Goal: Task Accomplishment & Management: Use online tool/utility

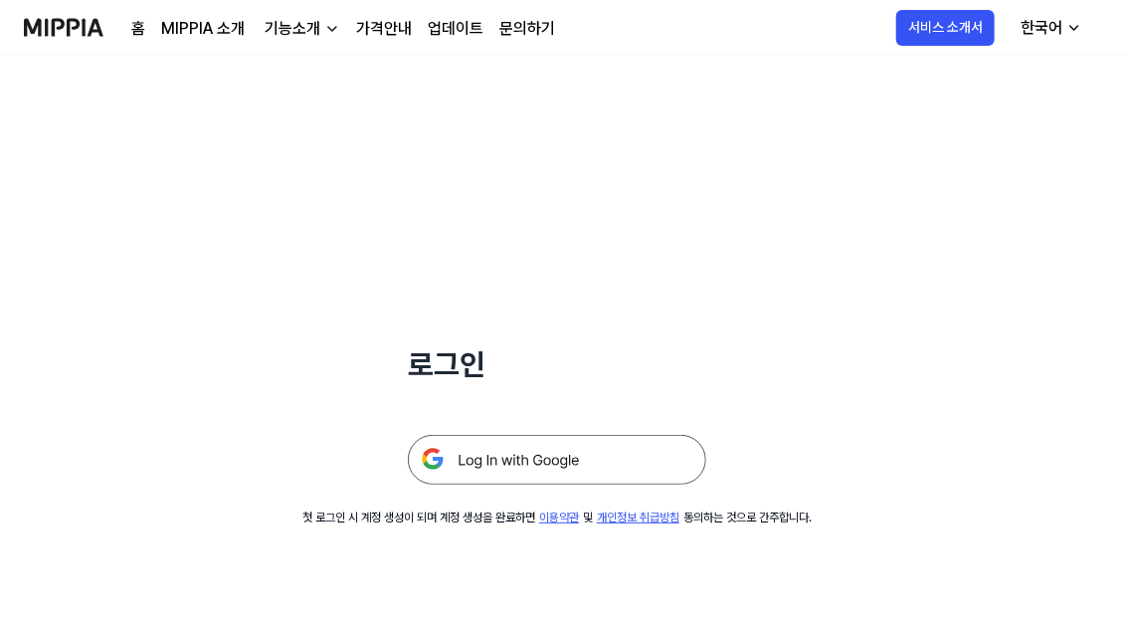
click at [1042, 26] on div "한국어" at bounding box center [1042, 28] width 50 height 24
click at [953, 82] on link "English" at bounding box center [990, 80] width 191 height 40
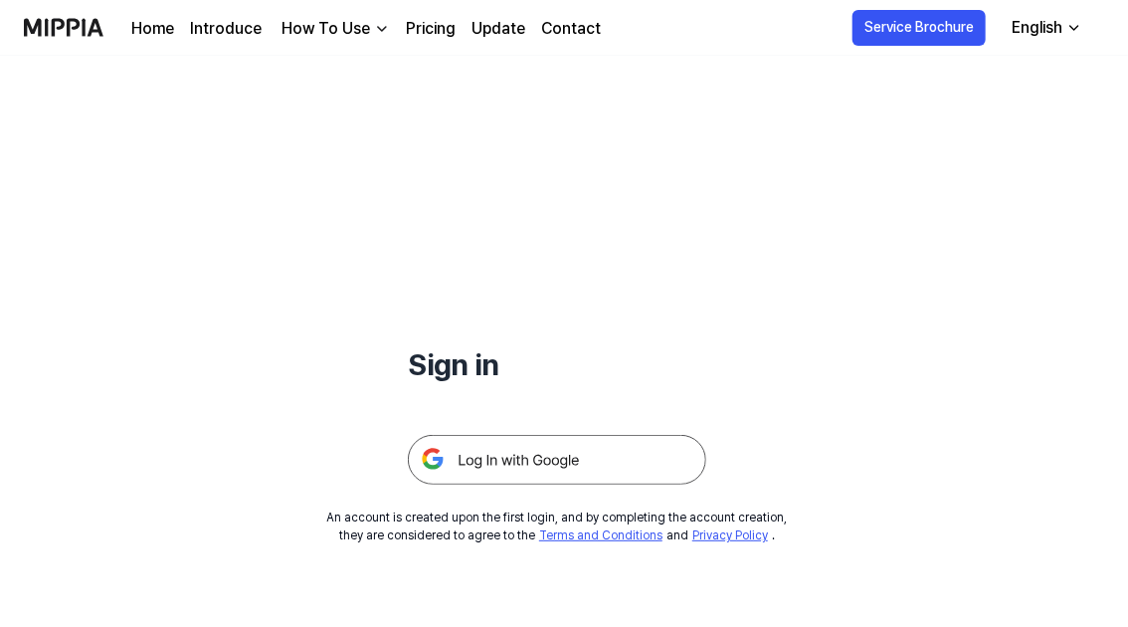
click at [623, 173] on div "Sign in" at bounding box center [557, 270] width 298 height 429
click at [509, 459] on img at bounding box center [557, 460] width 298 height 50
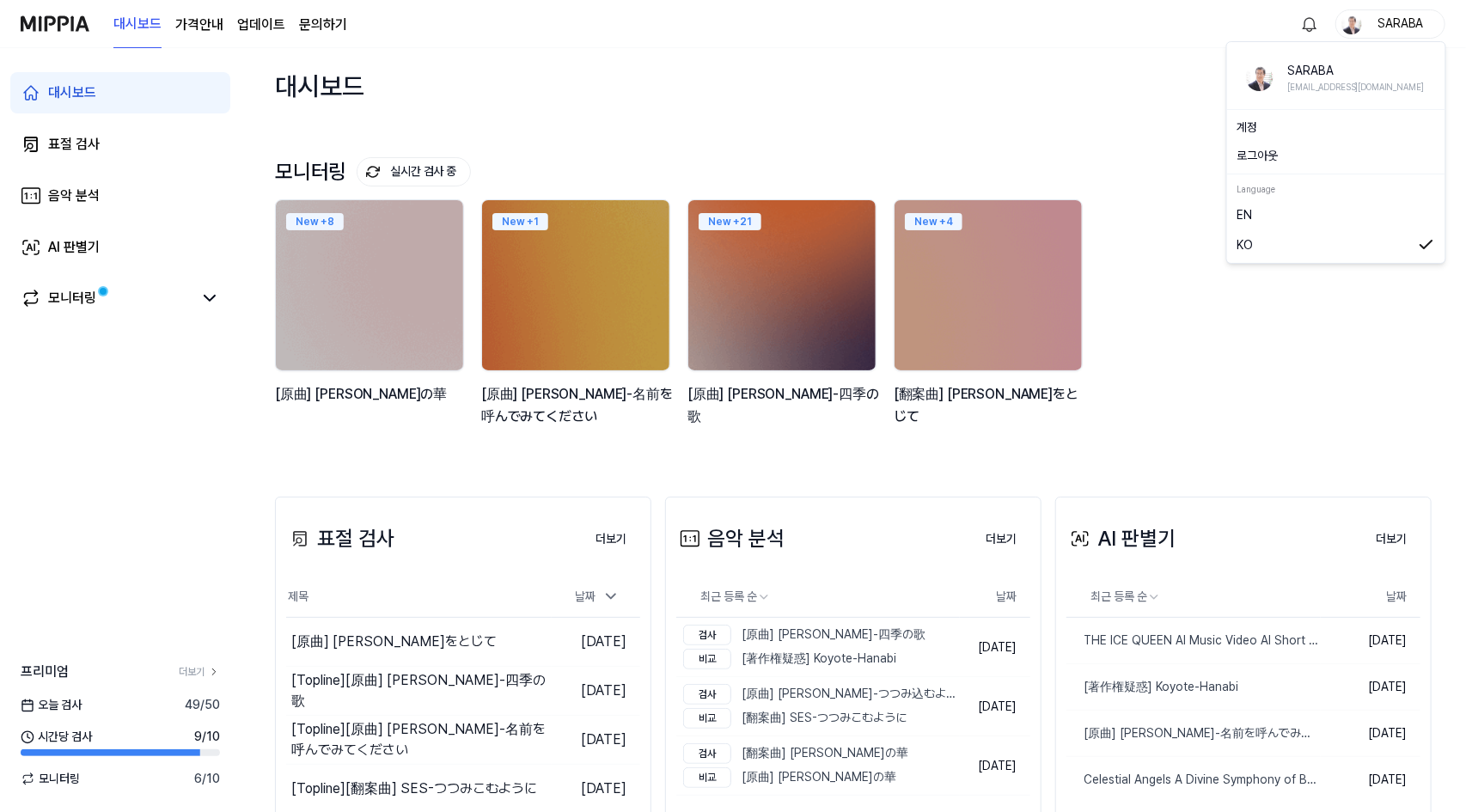
click at [974, 25] on div "SARABA" at bounding box center [1401, 23] width 67 height 19
click at [974, 219] on link "EN" at bounding box center [1336, 215] width 198 height 19
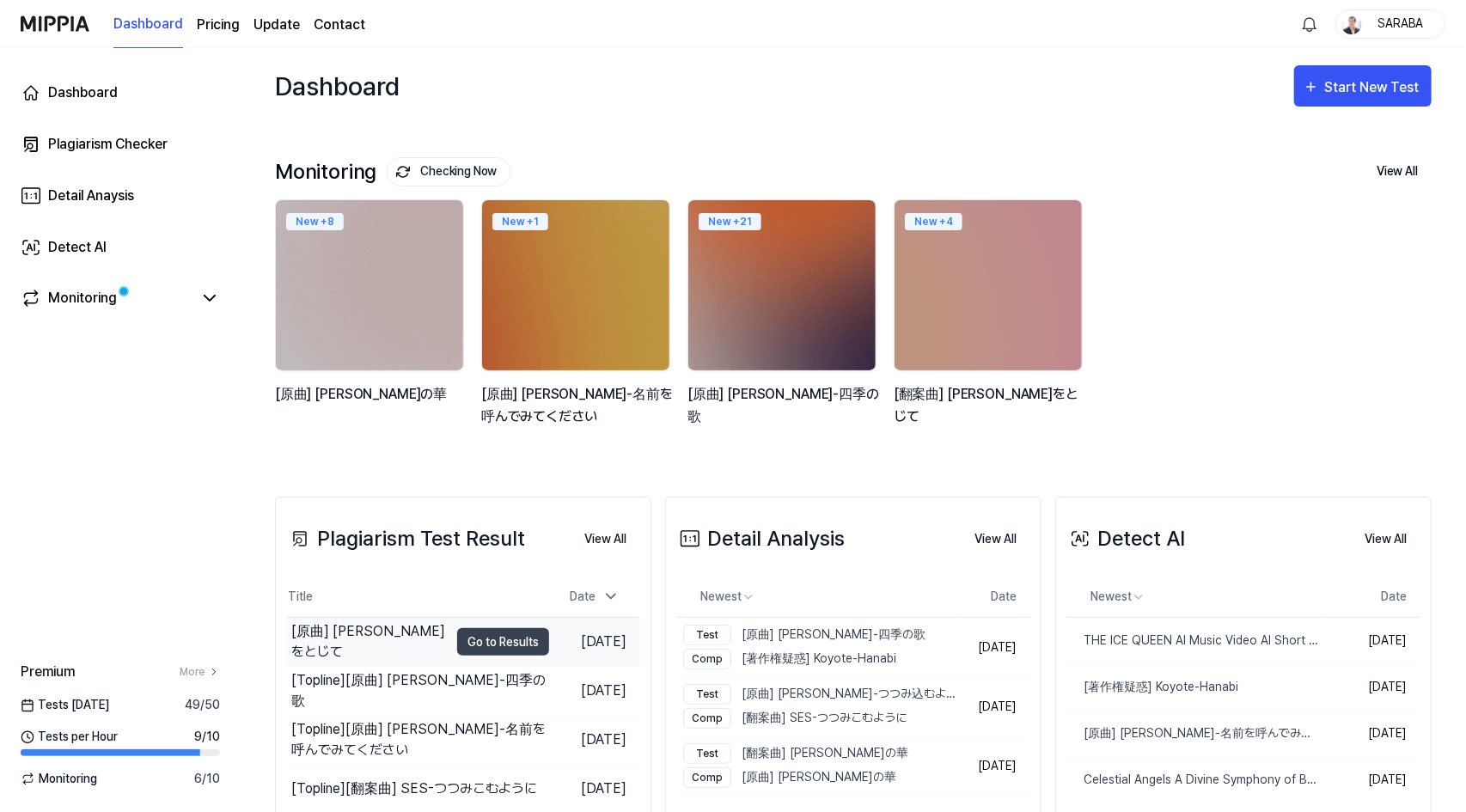
click at [360, 541] on div "[原曲] [PERSON_NAME]をとじて" at bounding box center [370, 642] width 157 height 41
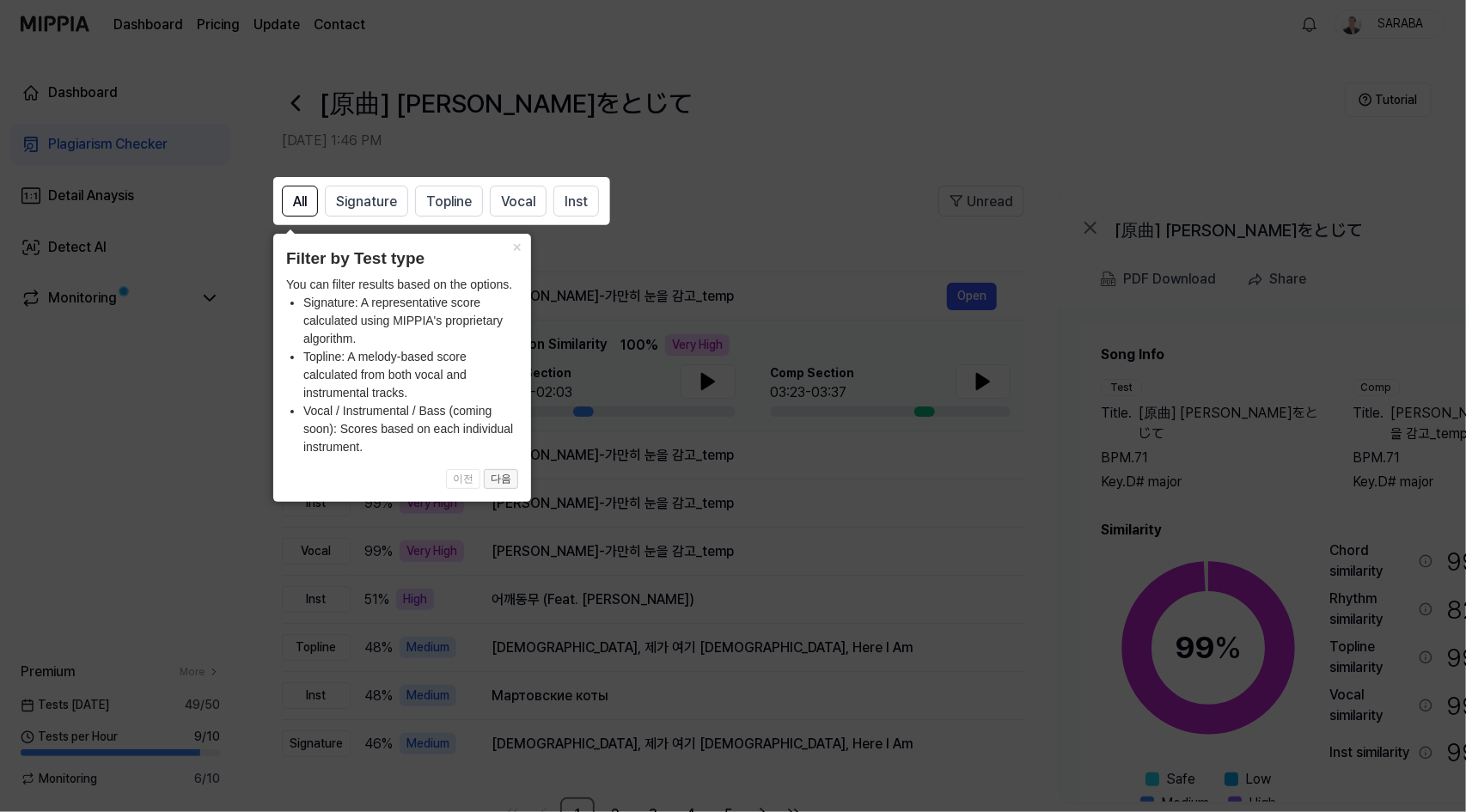
click at [502, 479] on button "다음" at bounding box center [501, 479] width 35 height 21
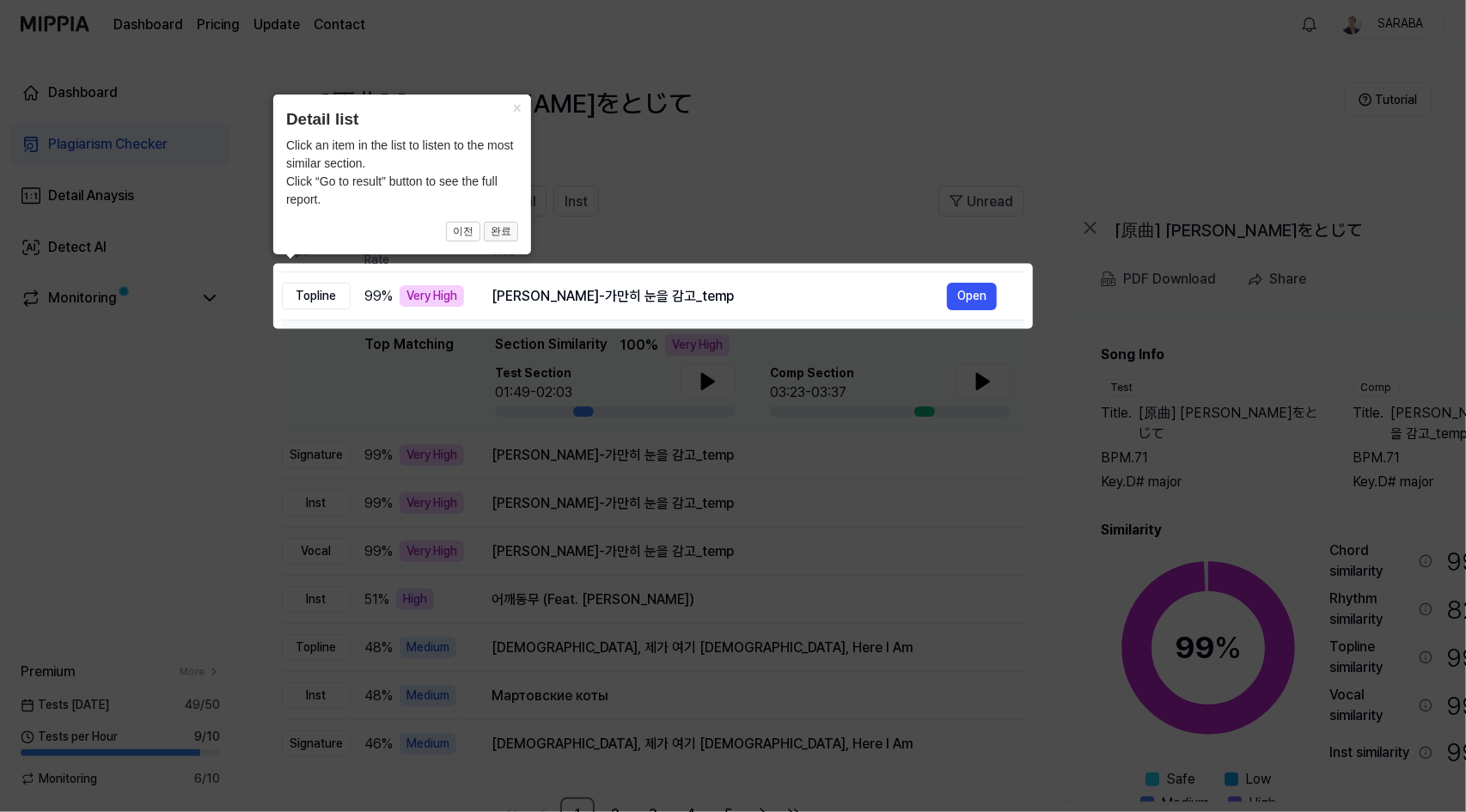
click at [498, 232] on button "완료" at bounding box center [501, 232] width 35 height 21
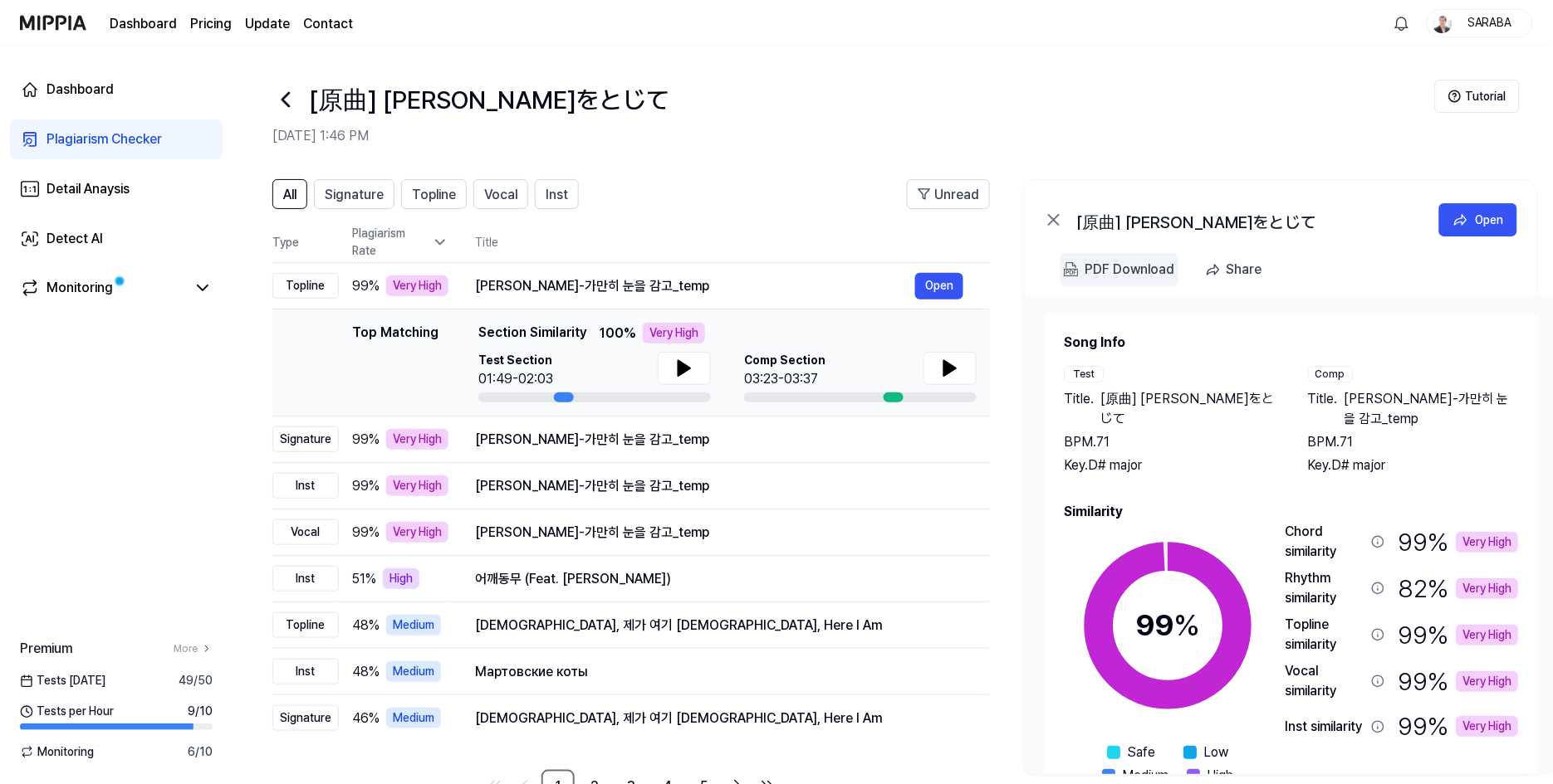
click at [940, 268] on div "PDF Download" at bounding box center [1129, 269] width 89 height 22
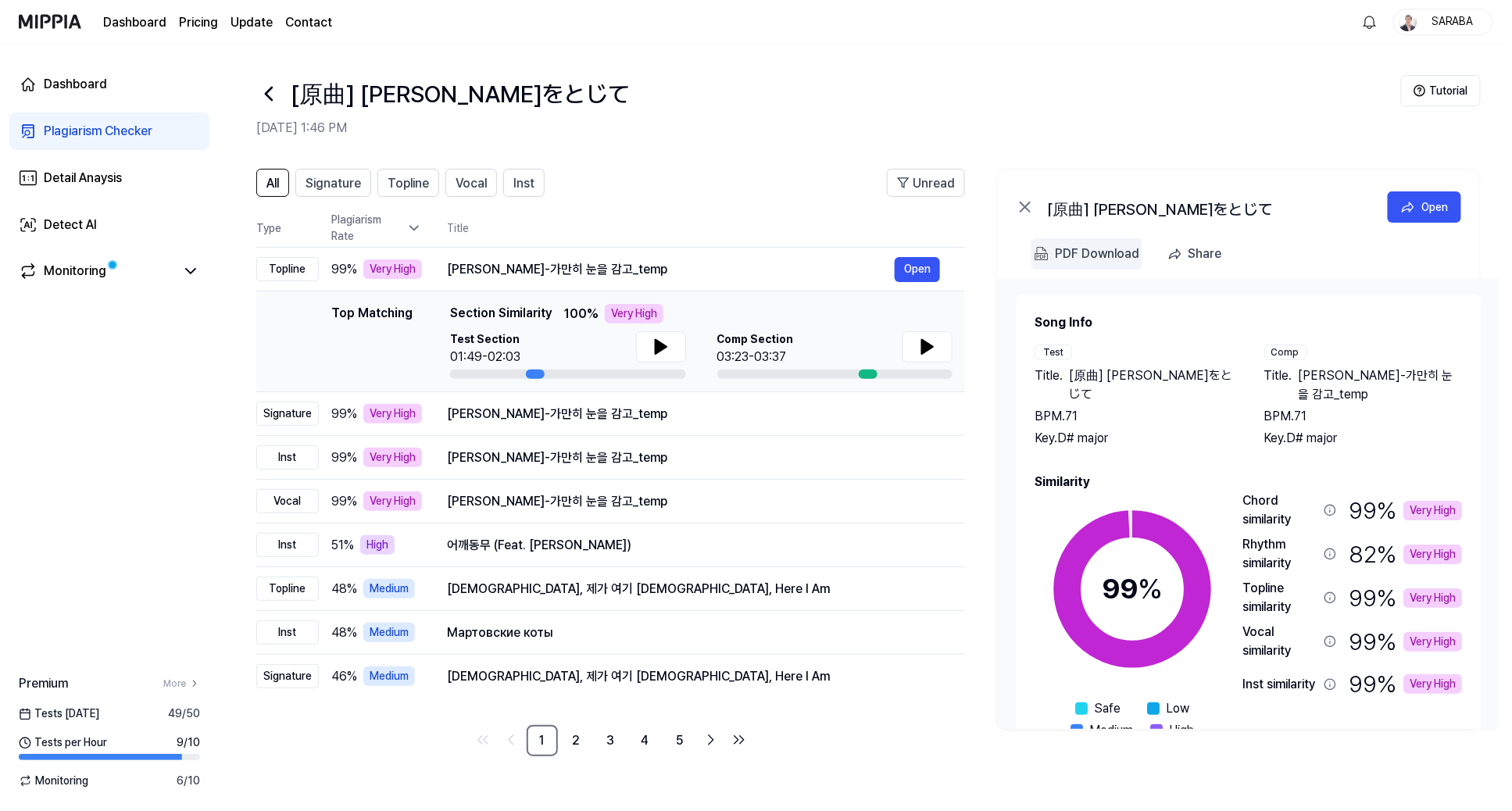
click at [885, 252] on div "PDF Download" at bounding box center [1096, 254] width 84 height 20
click at [610, 491] on div "All Signature Topline Vocal Inst Unread All Signature Topline Vocal Inst Type P…" at bounding box center [866, 482] width 1294 height 658
click at [575, 491] on link "2" at bounding box center [577, 740] width 31 height 31
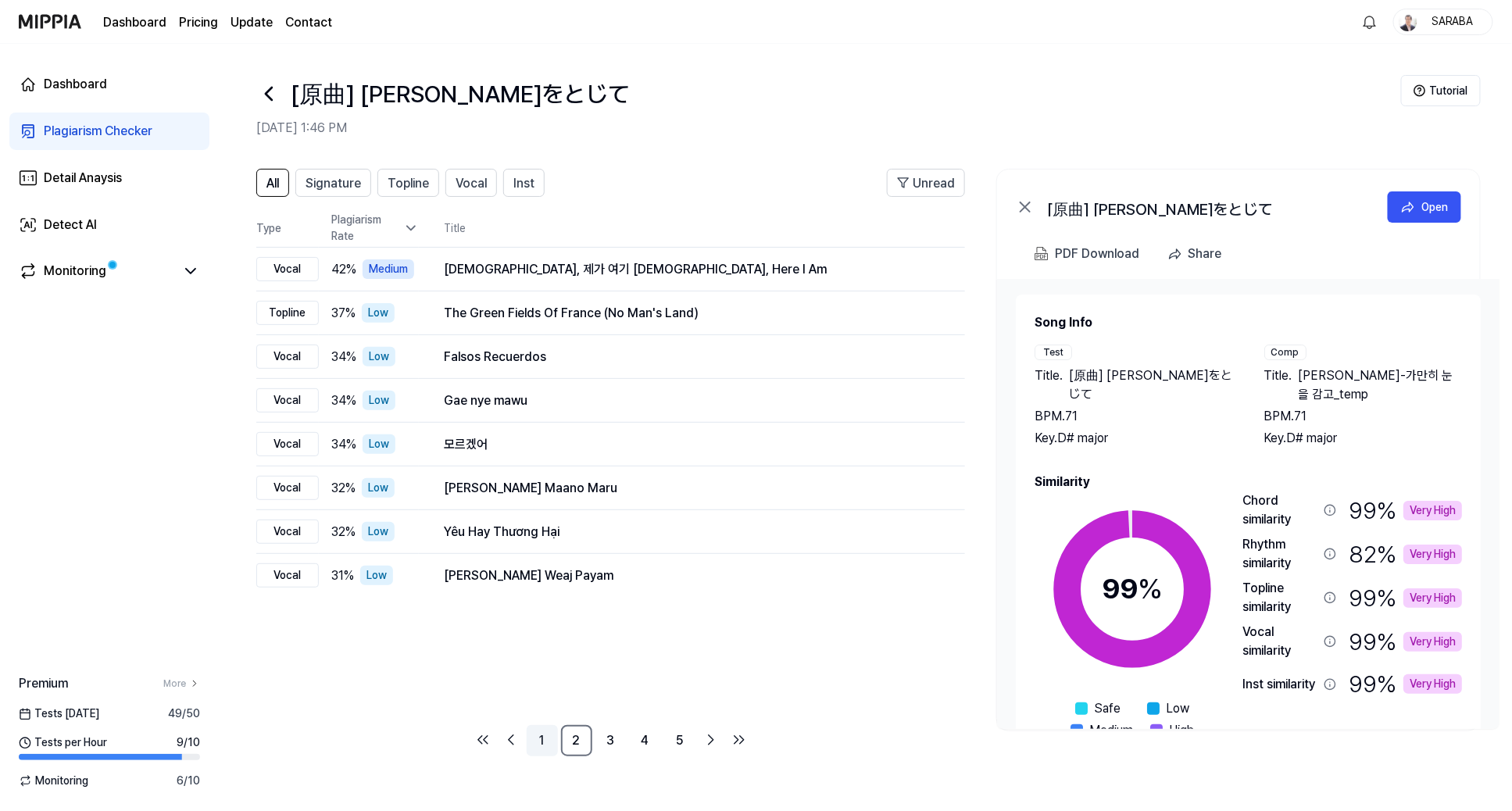
click at [537, 491] on link "1" at bounding box center [543, 740] width 31 height 31
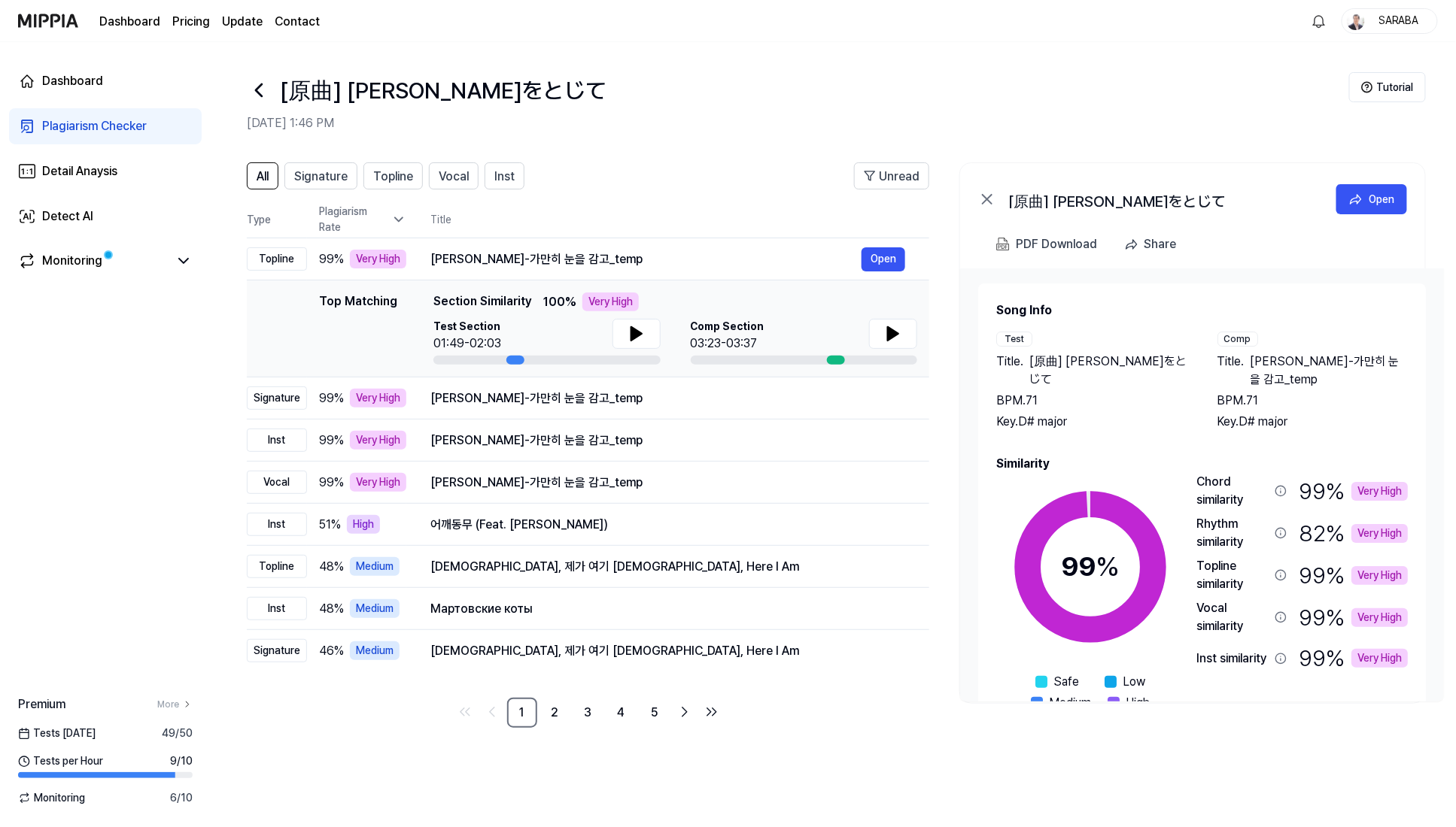
drag, startPoint x: 1161, startPoint y: 701, endPoint x: 1161, endPoint y: 728, distance: 27.0
click at [852, 473] on div "All Signature Topline Vocal Inst Unread All Signature Topline Vocal Inst Type P…" at bounding box center [834, 453] width 1246 height 611
click at [852, 473] on div "Chord similarity" at bounding box center [1233, 491] width 73 height 36
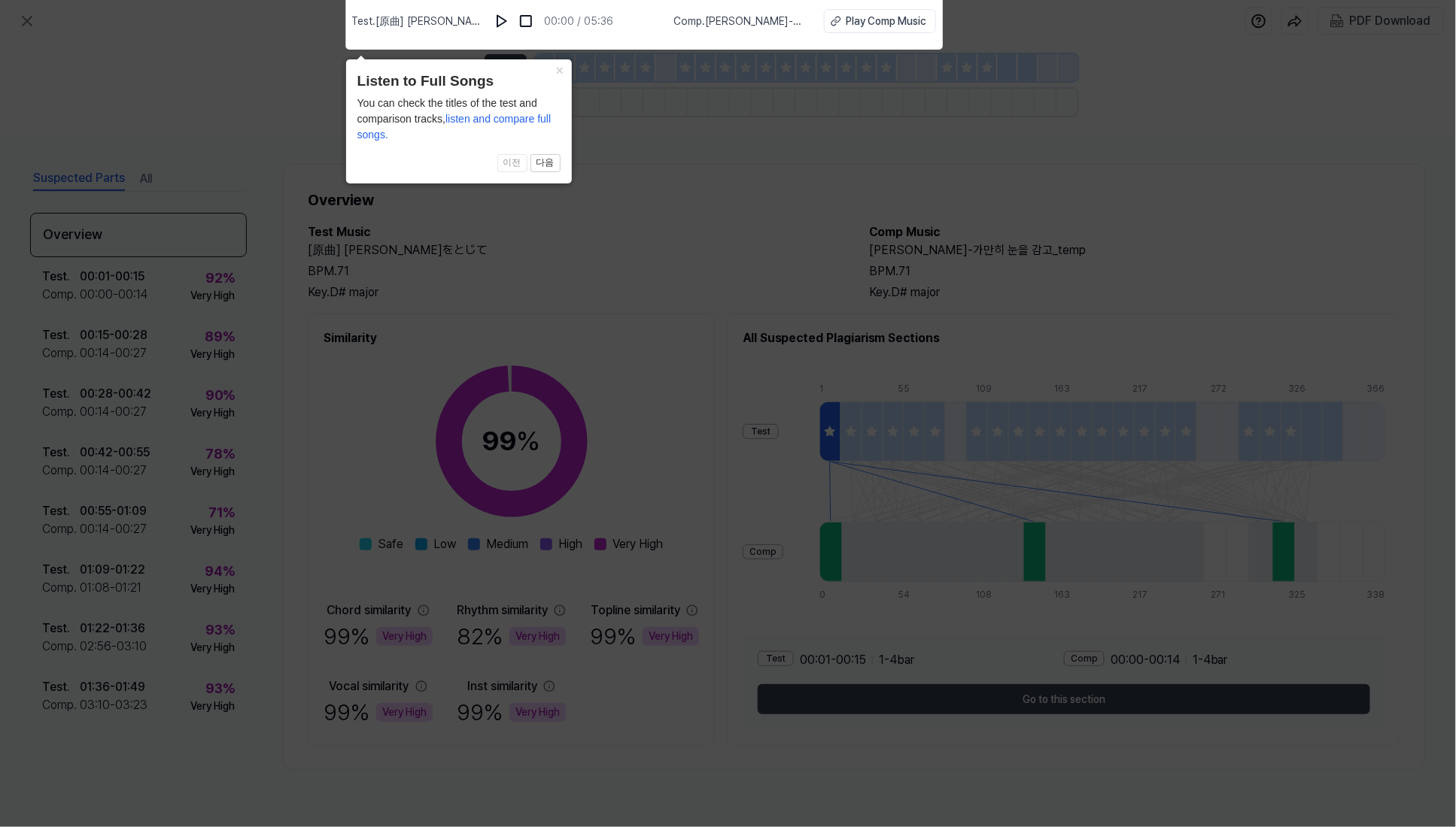
click at [179, 110] on icon at bounding box center [728, 410] width 1456 height 835
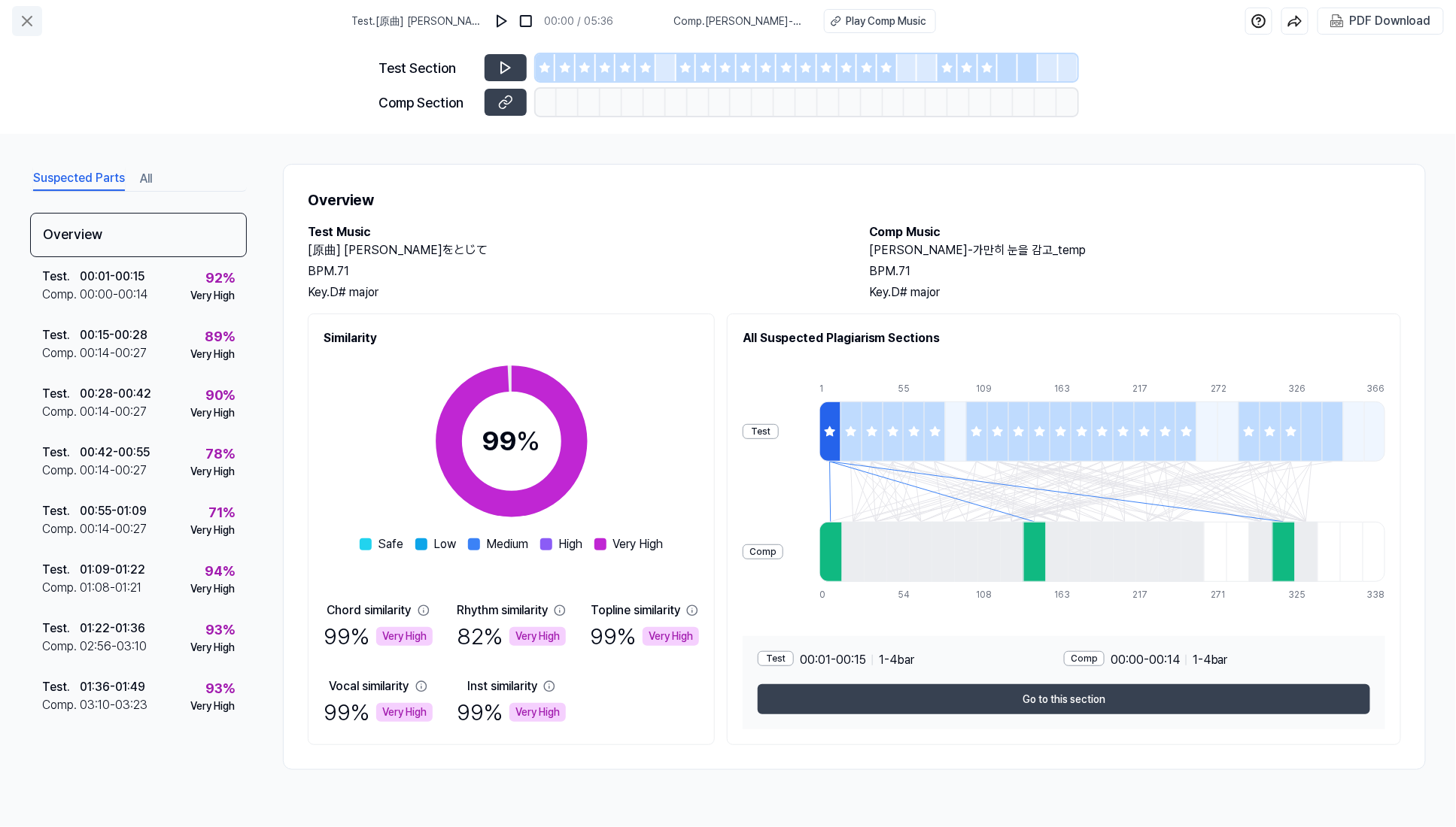
click at [29, 29] on icon at bounding box center [27, 21] width 18 height 18
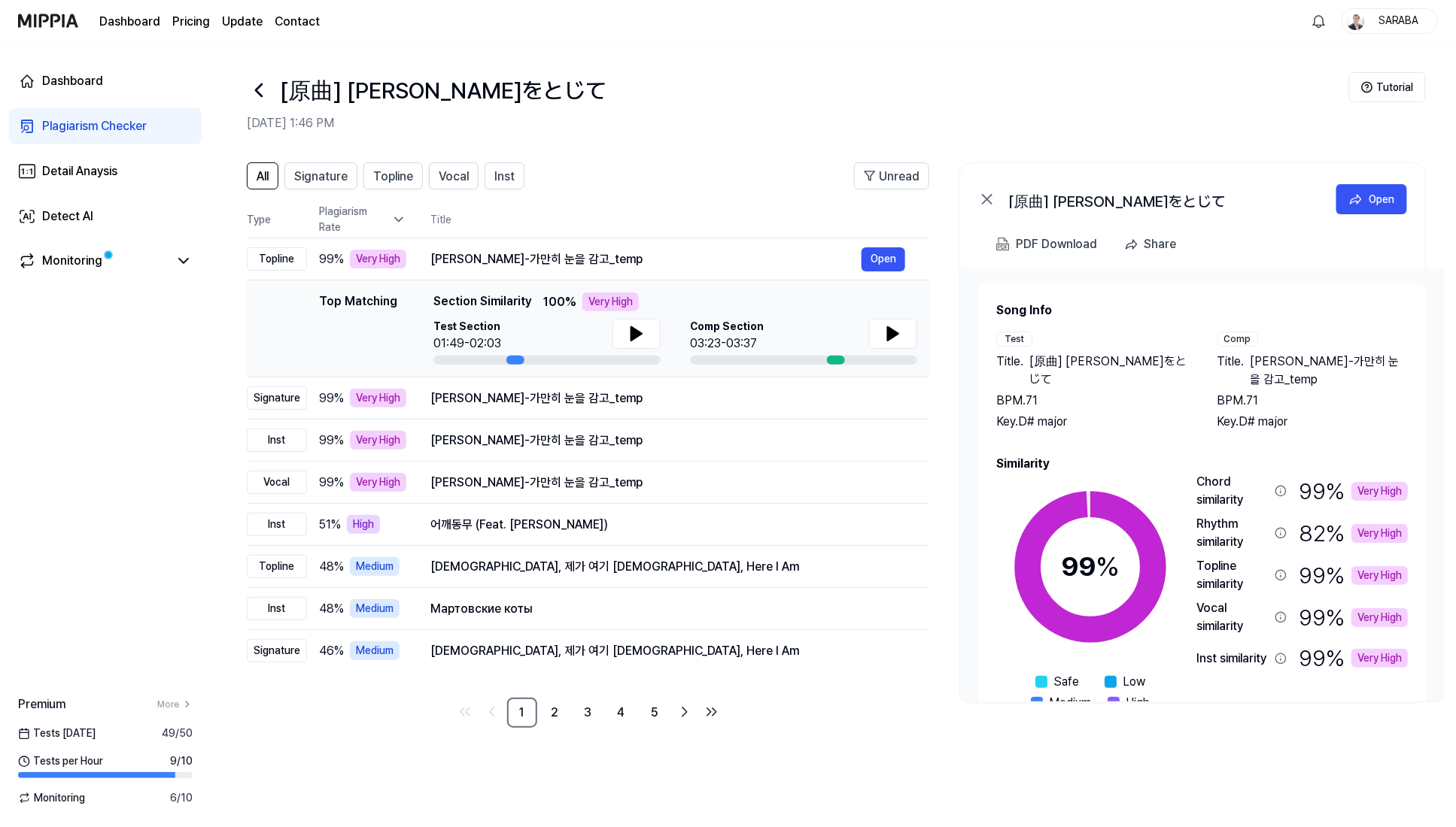
click at [852, 473] on div "All Signature Topline Vocal Inst Unread All Signature Topline Vocal Inst Type P…" at bounding box center [834, 487] width 1246 height 680
click at [71, 75] on div "Dashboard" at bounding box center [73, 82] width 61 height 18
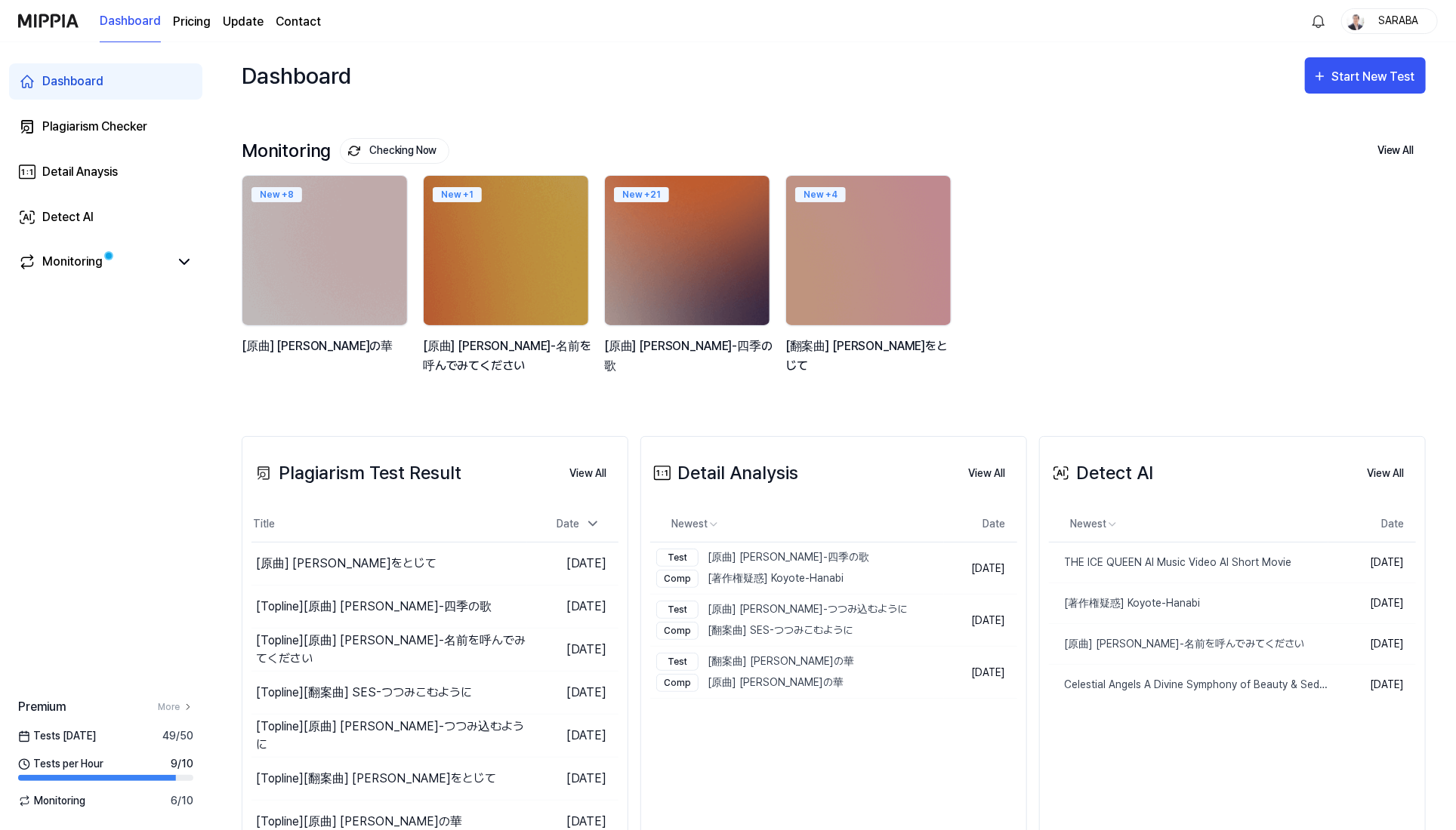
click at [71, 75] on div "Dashboard" at bounding box center [73, 82] width 61 height 18
click at [856, 358] on div "New + 8 [原曲] [PERSON_NAME]の華 New + 1 [原曲] [PERSON_NAME]-名前を呼んでみてください New + 21 […" at bounding box center [821, 283] width 1184 height 216
click at [123, 118] on div "Plagiarism Checker" at bounding box center [95, 127] width 105 height 18
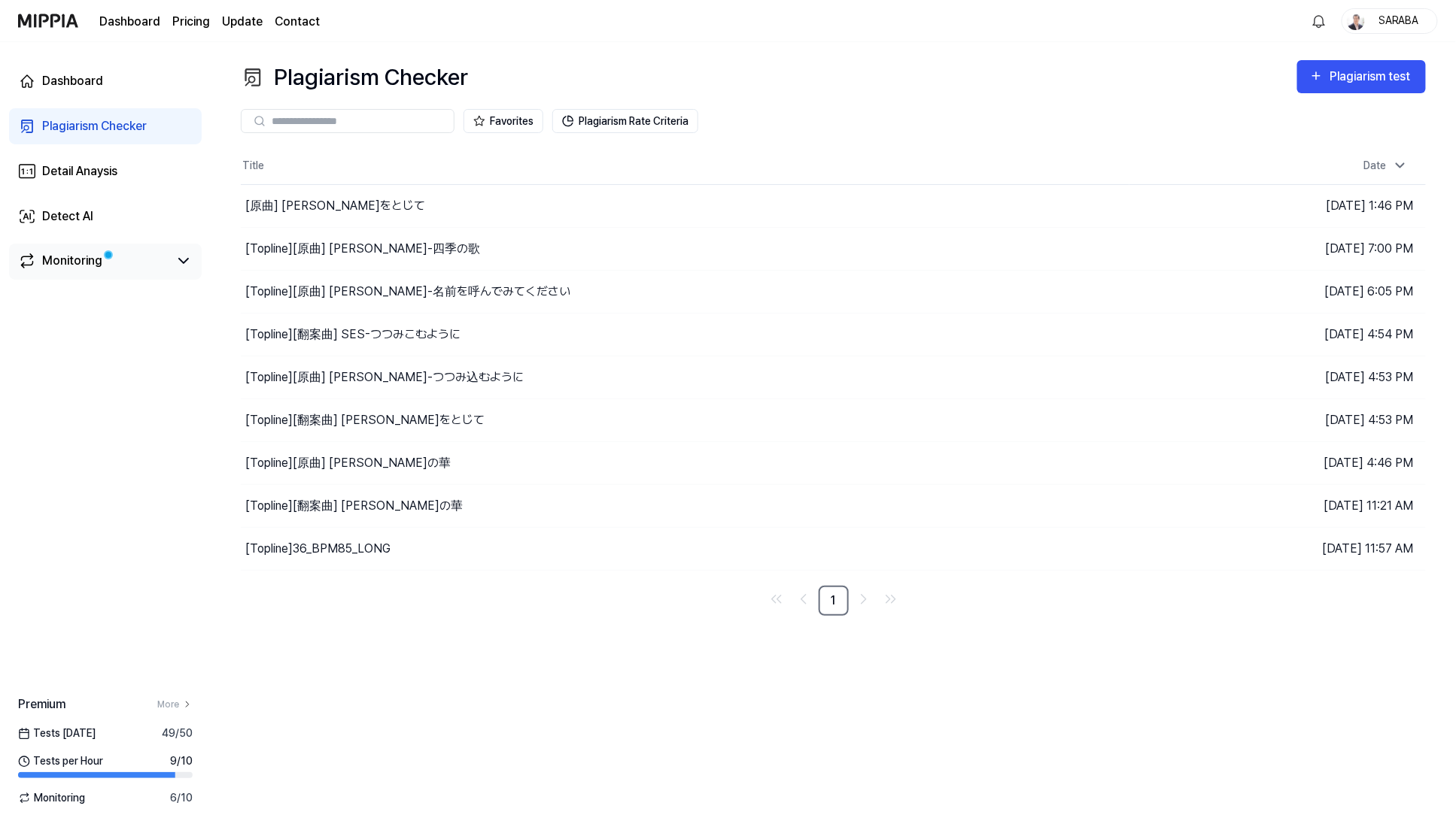
click at [64, 262] on div "Monitoring" at bounding box center [73, 261] width 61 height 18
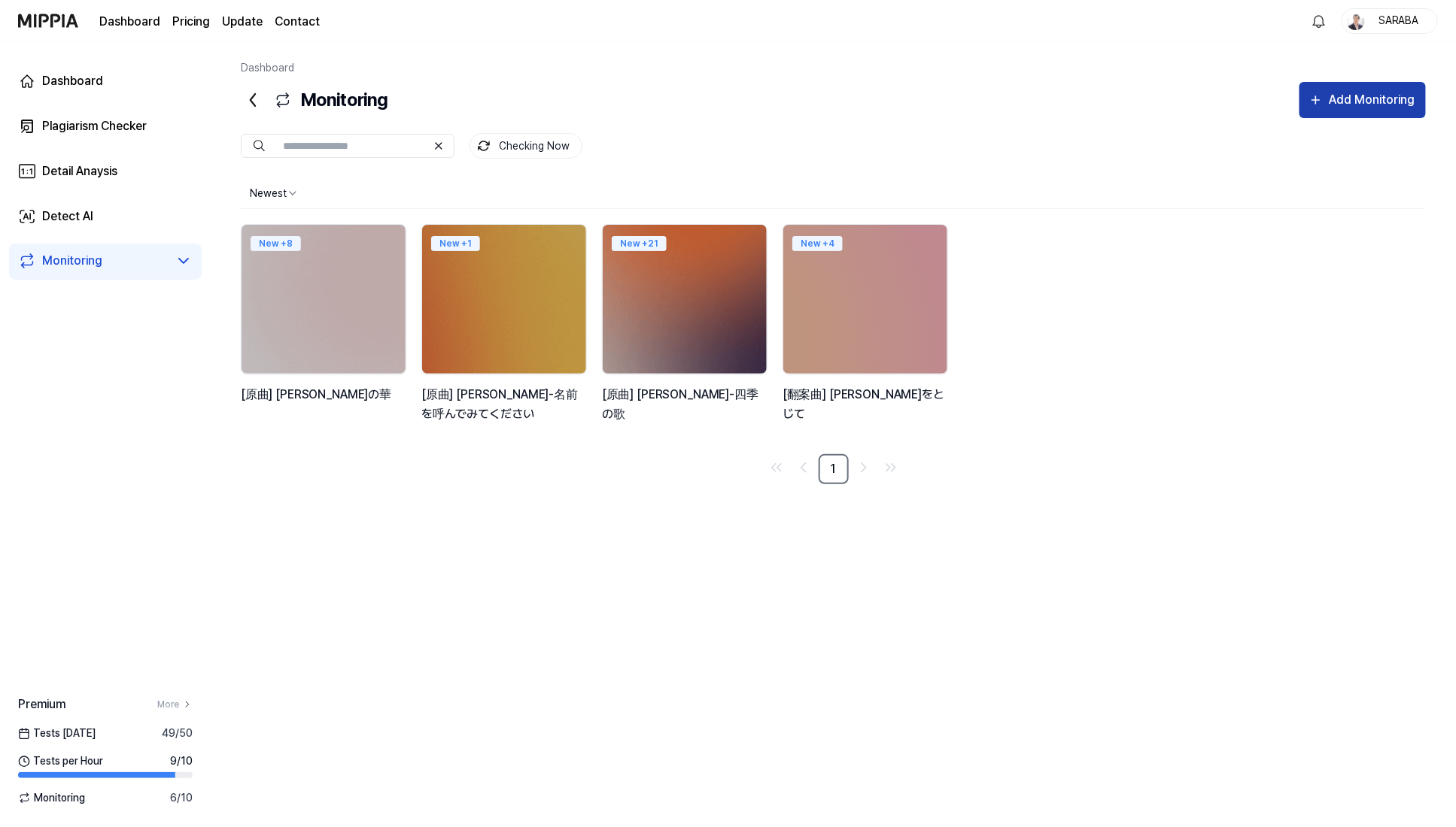
click at [852, 93] on div "Add Monitoring" at bounding box center [1372, 100] width 88 height 20
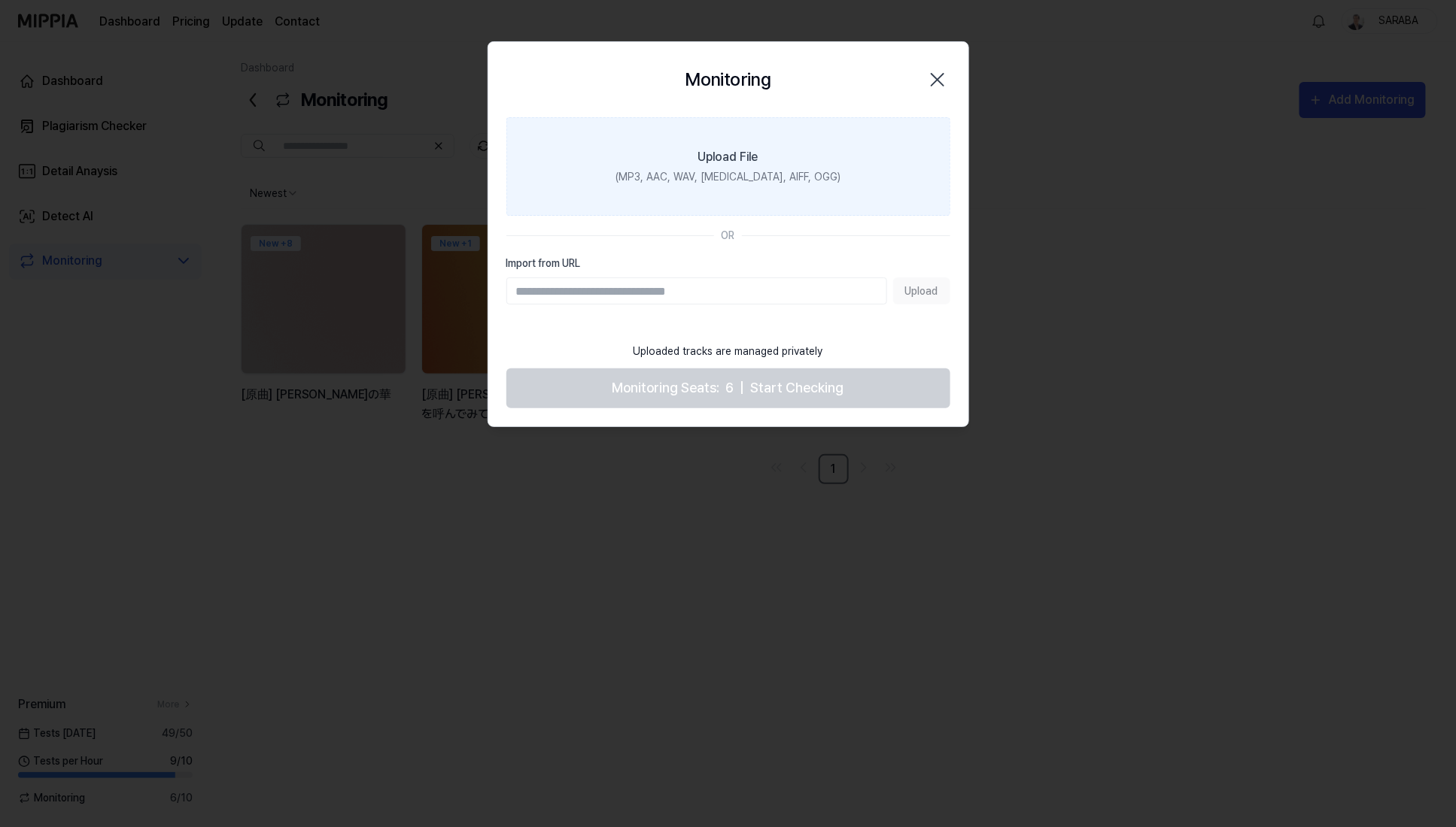
click at [758, 179] on div "(MP3, AAC, WAV, [MEDICAL_DATA], AIFF, OGG)" at bounding box center [728, 177] width 225 height 16
click at [0, 0] on input "Upload File (MP3, AAC, WAV, [MEDICAL_DATA], AIFF, OGG)" at bounding box center [0, 0] width 0 height 0
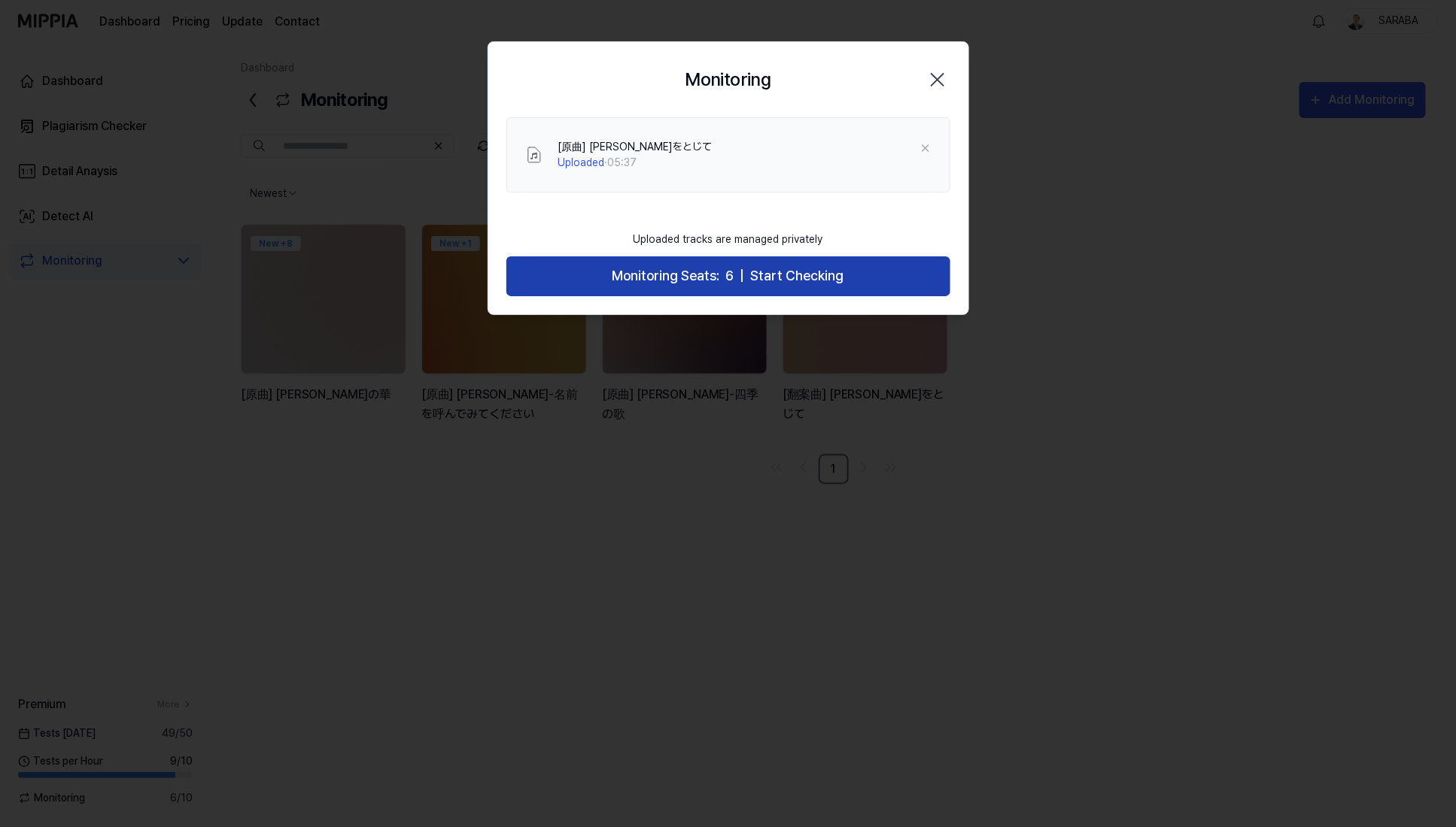
click at [694, 277] on span "Monitoring Seats:" at bounding box center [666, 276] width 107 height 22
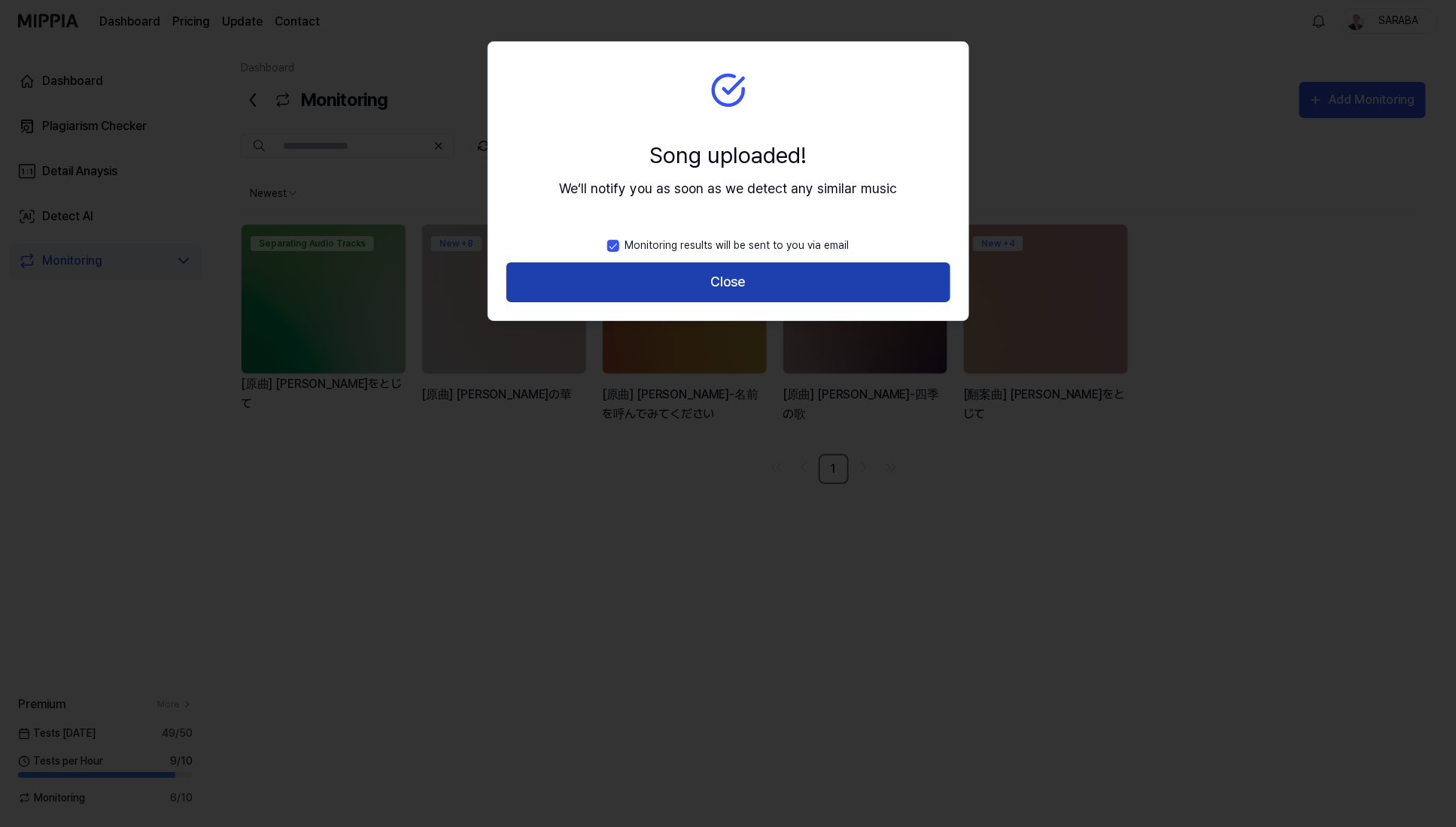
click at [701, 283] on button "Close" at bounding box center [728, 282] width 444 height 40
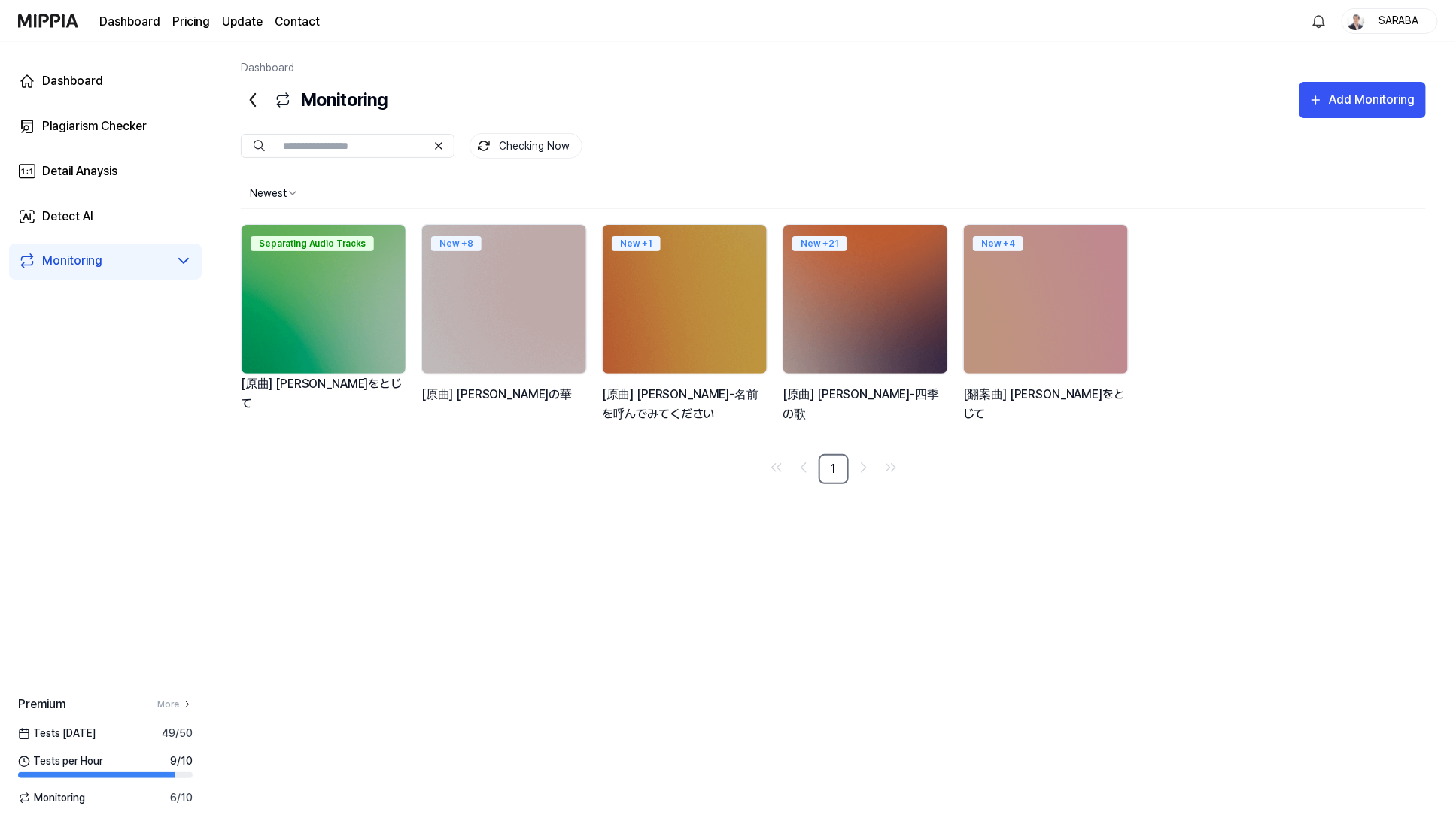
click at [98, 262] on div "Monitoring" at bounding box center [73, 261] width 61 height 18
click at [182, 259] on icon at bounding box center [184, 261] width 18 height 18
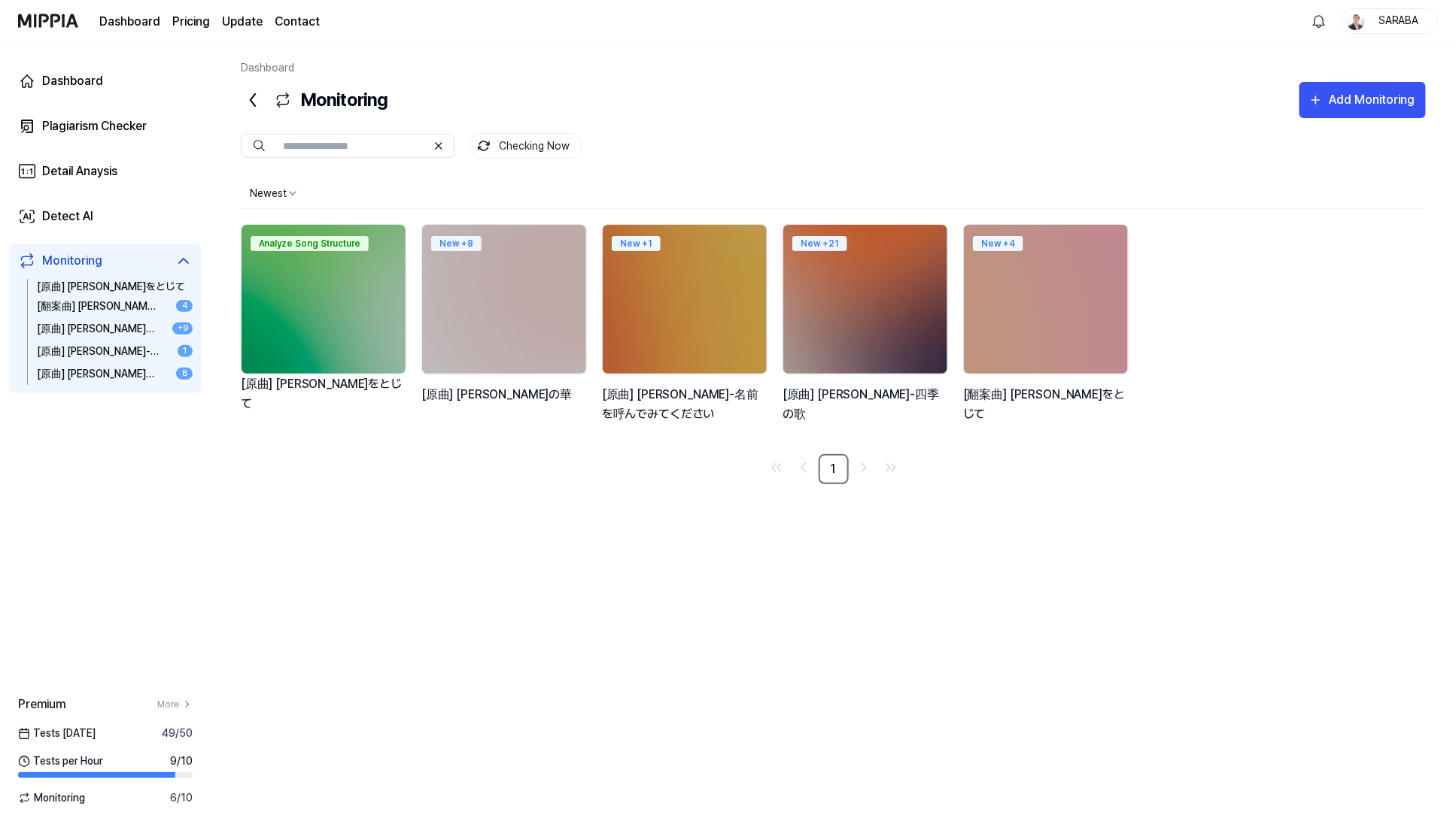
click at [106, 307] on div "[翻案曲] [PERSON_NAME]をとじて" at bounding box center [99, 306] width 124 height 16
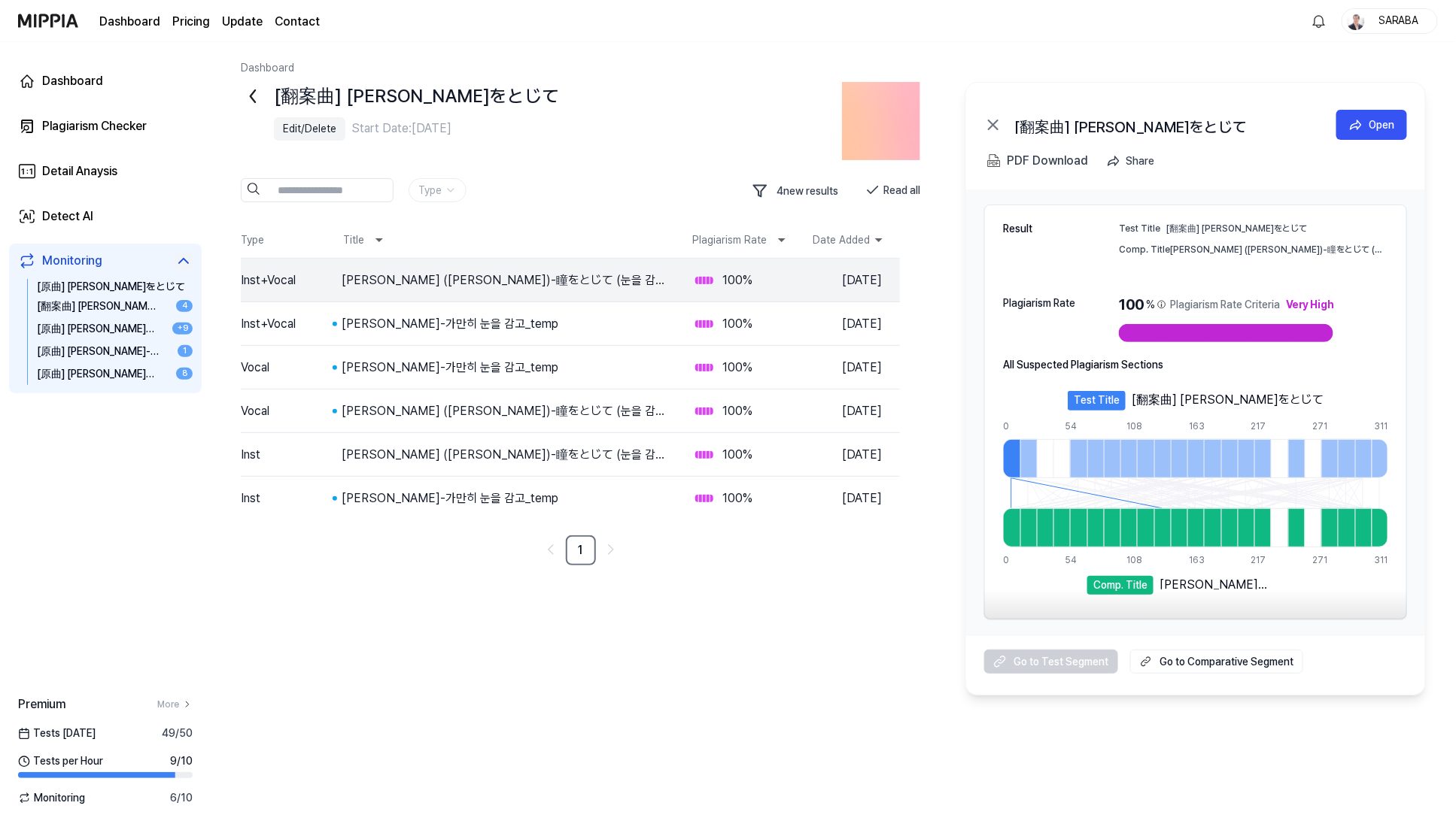
click at [384, 473] on div "[翻案曲] JungZaeUk-瞳をとじて Edit/Delete Start Date: [DATE] Type 4 new results Read al…" at bounding box center [833, 389] width 1185 height 614
click at [84, 131] on div "Plagiarism Checker" at bounding box center [95, 126] width 104 height 18
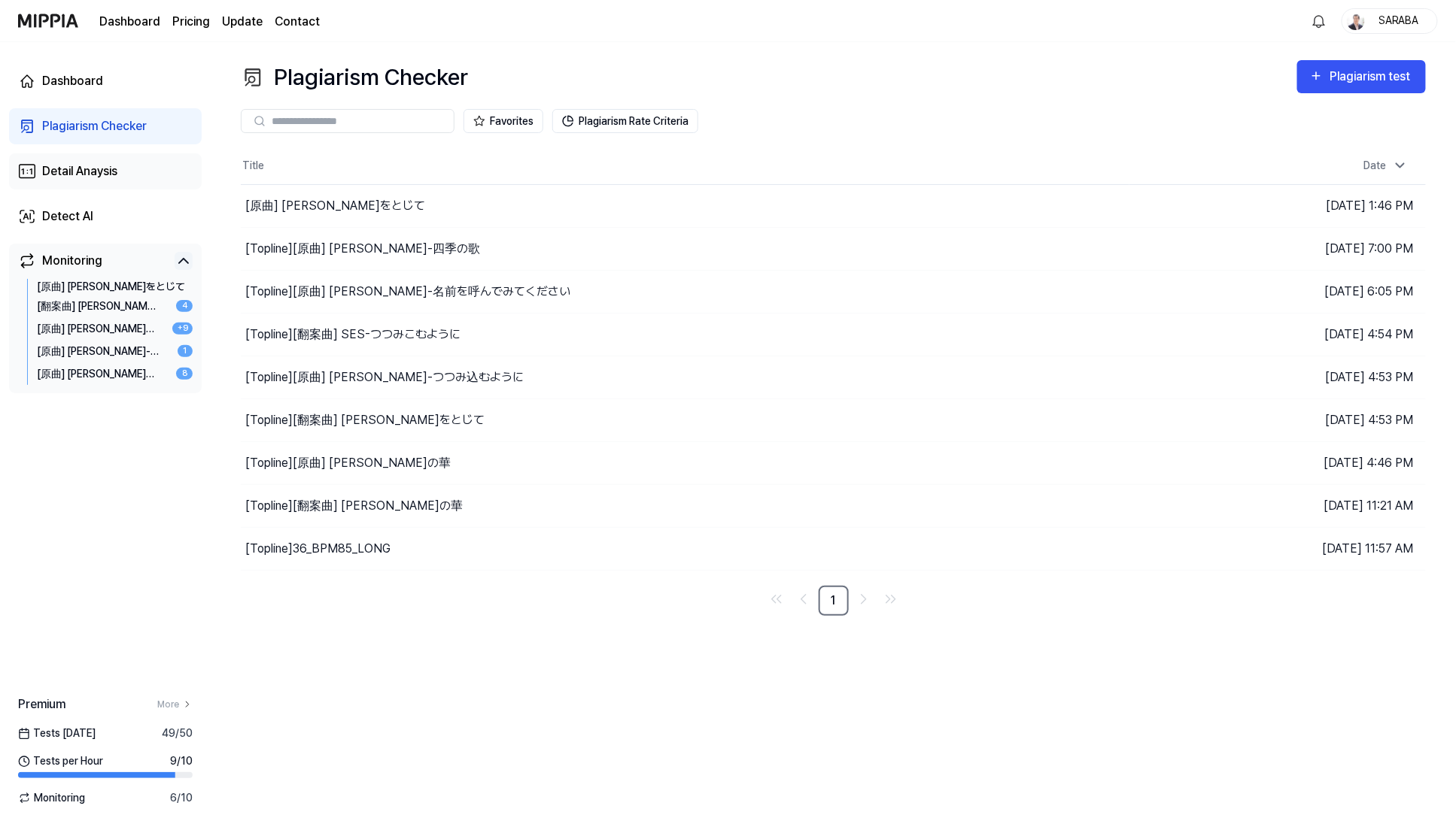
click at [82, 176] on div "Detail Anaysis" at bounding box center [79, 172] width 75 height 18
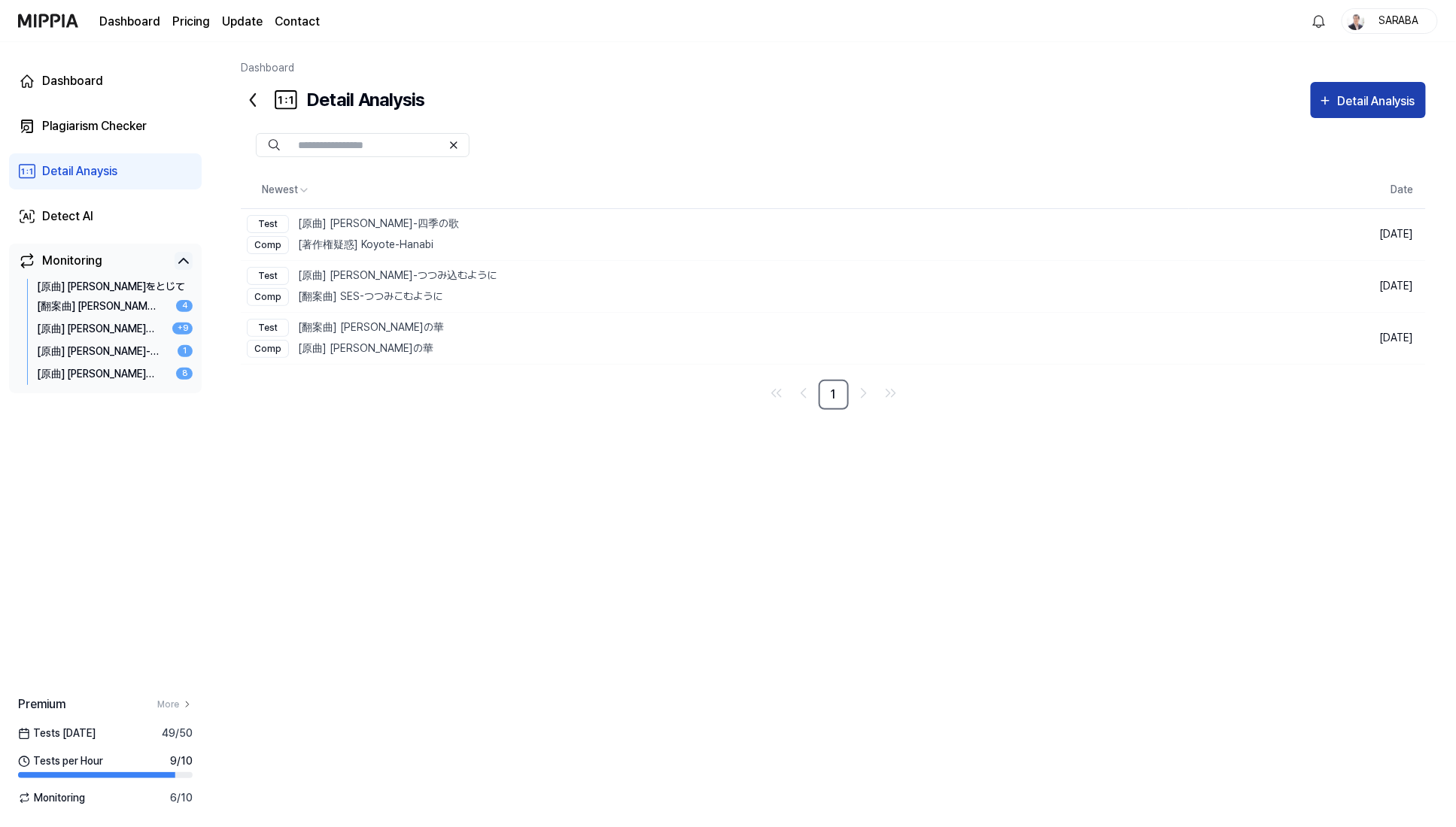
click at [852, 102] on div "Detail Analysis" at bounding box center [1378, 101] width 81 height 20
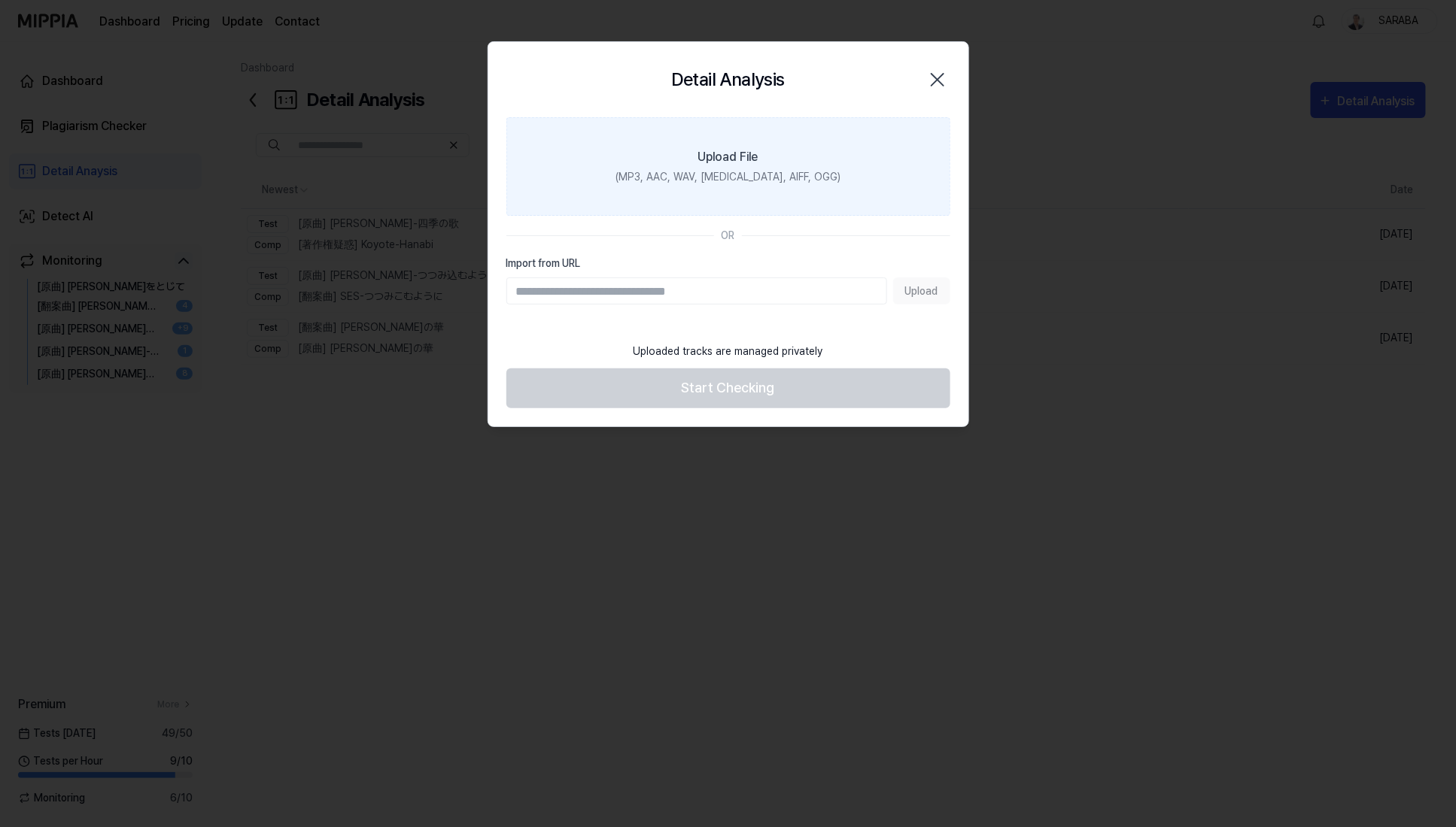
click at [644, 182] on label "Upload File (MP3, AAC, WAV, [MEDICAL_DATA], AIFF, OGG)" at bounding box center [728, 166] width 444 height 98
click at [0, 0] on input "Upload File (MP3, AAC, WAV, [MEDICAL_DATA], AIFF, OGG)" at bounding box center [0, 0] width 0 height 0
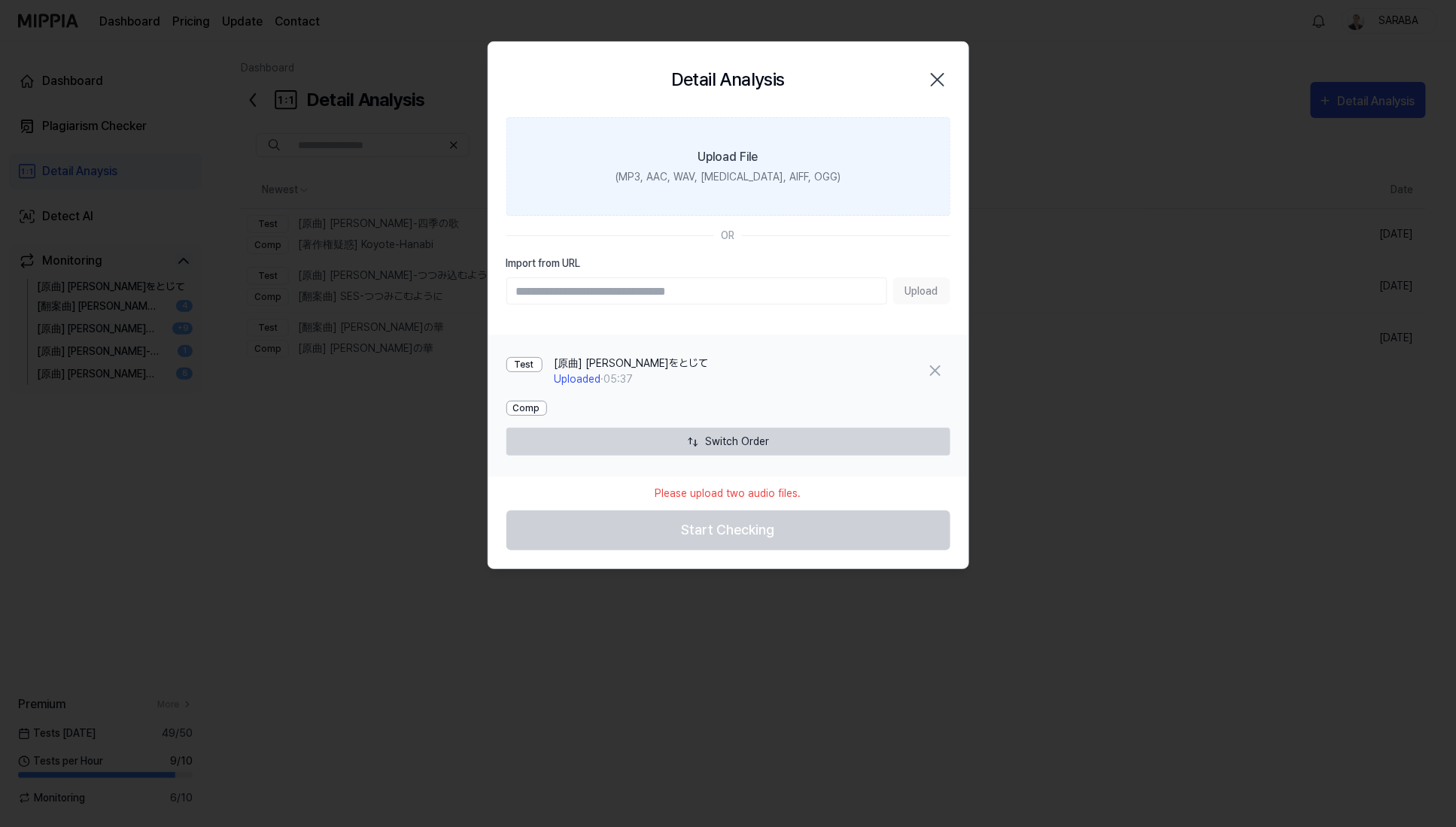
click at [771, 153] on label "Upload File (MP3, AAC, WAV, [MEDICAL_DATA], AIFF, OGG)" at bounding box center [728, 166] width 444 height 98
click at [0, 0] on input "Upload File (MP3, AAC, WAV, [MEDICAL_DATA], AIFF, OGG)" at bounding box center [0, 0] width 0 height 0
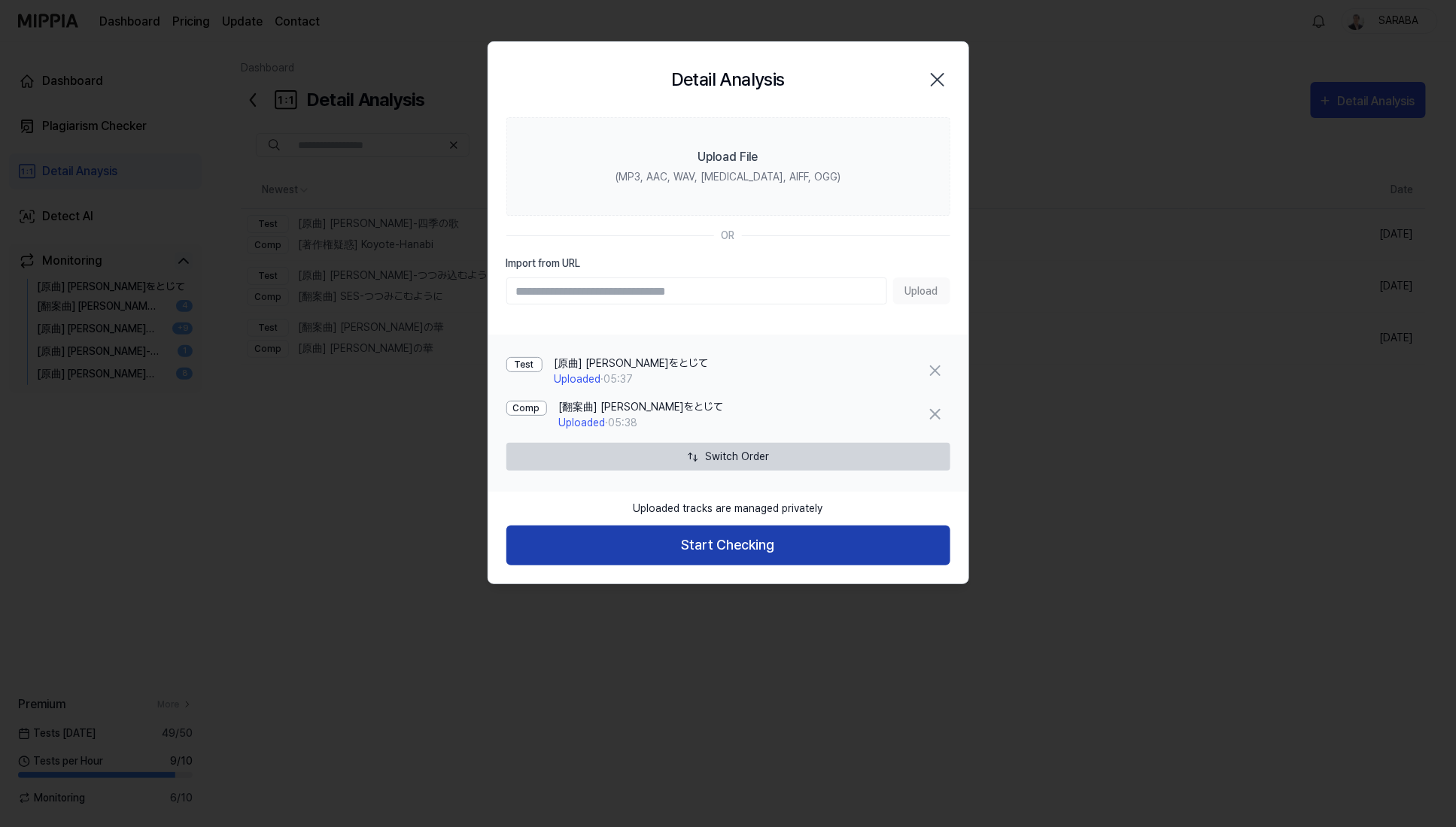
click at [740, 473] on button "Start Checking" at bounding box center [728, 545] width 444 height 40
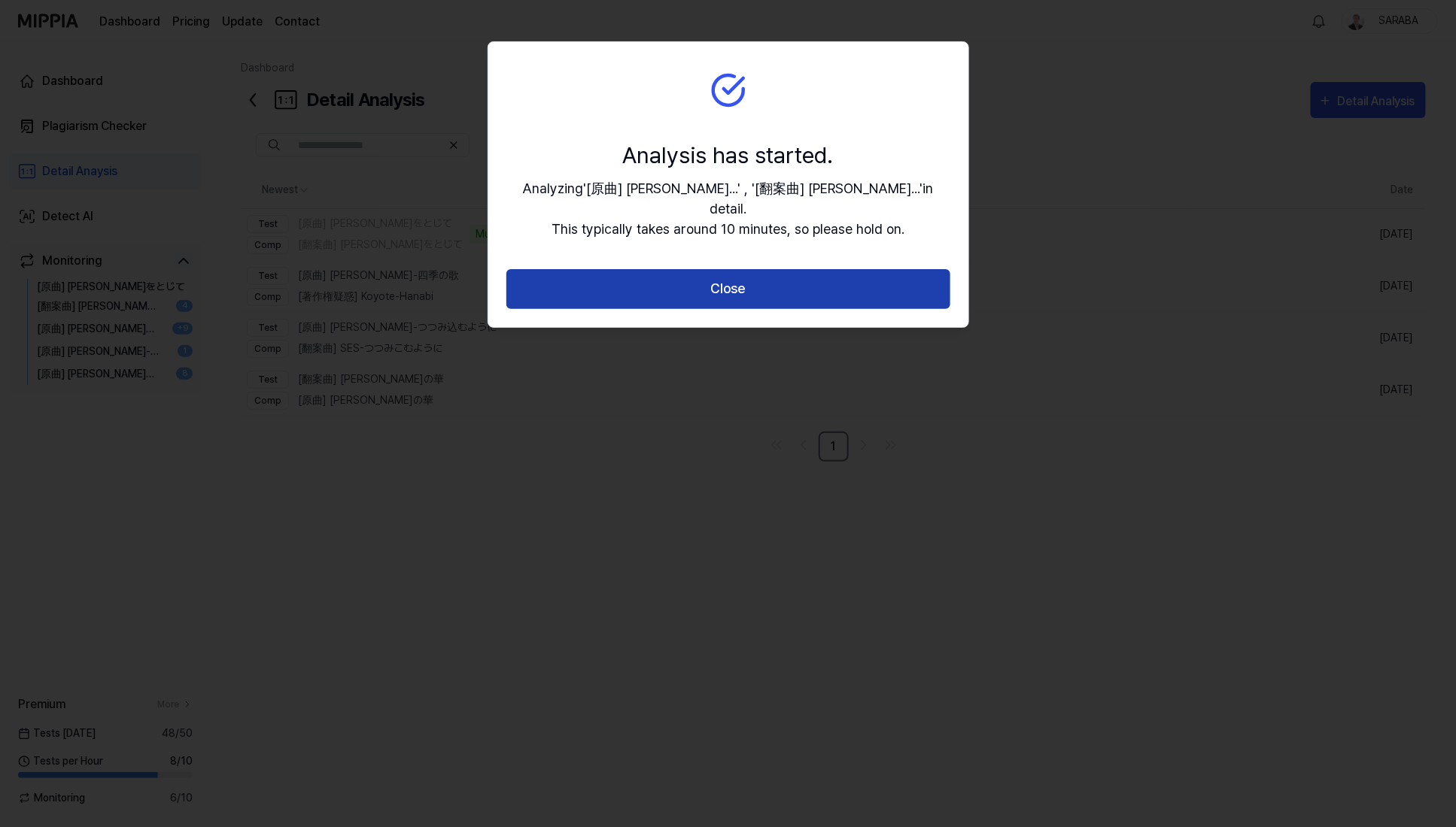
click at [726, 270] on button "Close" at bounding box center [728, 289] width 444 height 40
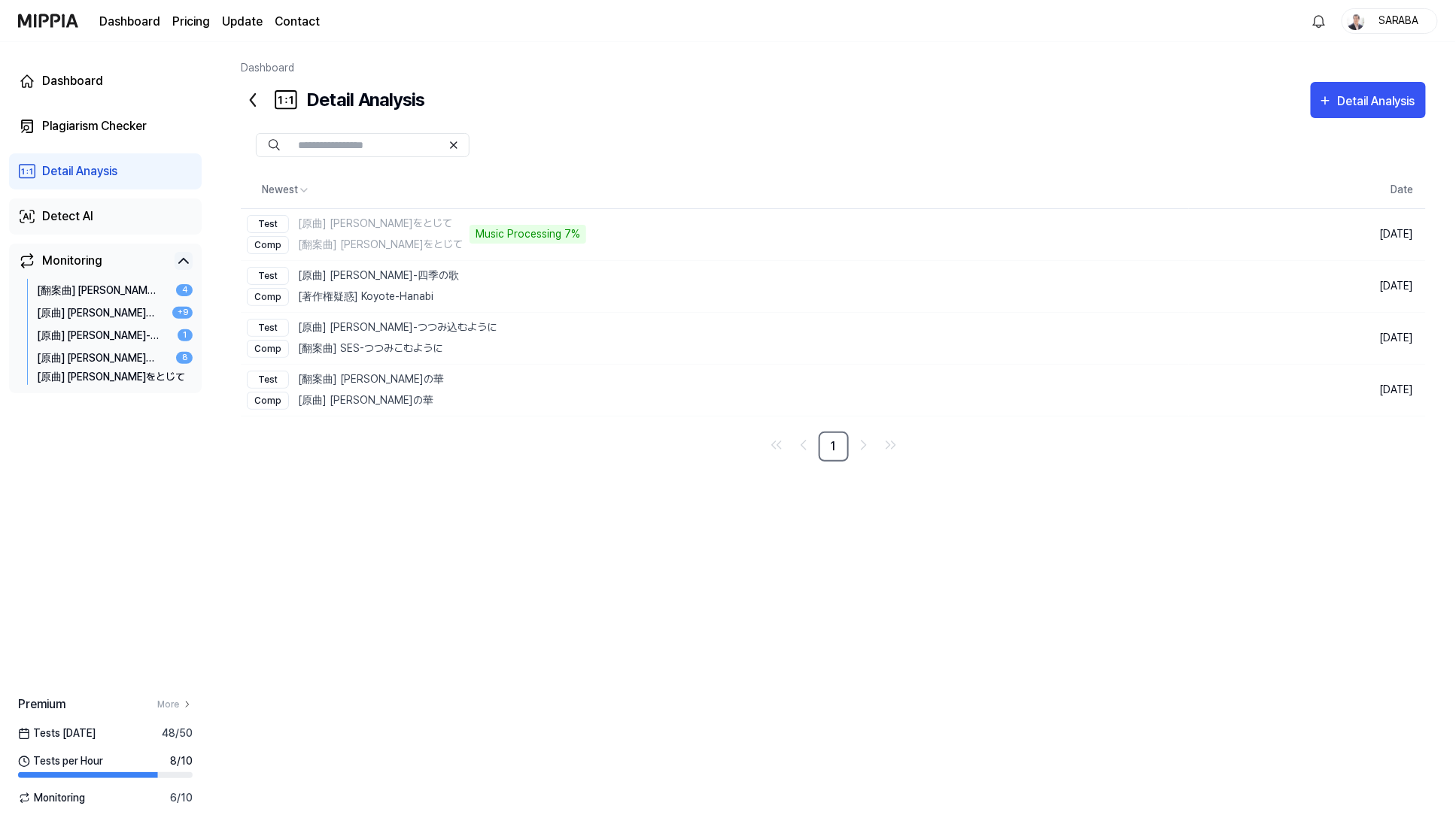
click at [78, 225] on div "Detect AI" at bounding box center [68, 217] width 51 height 18
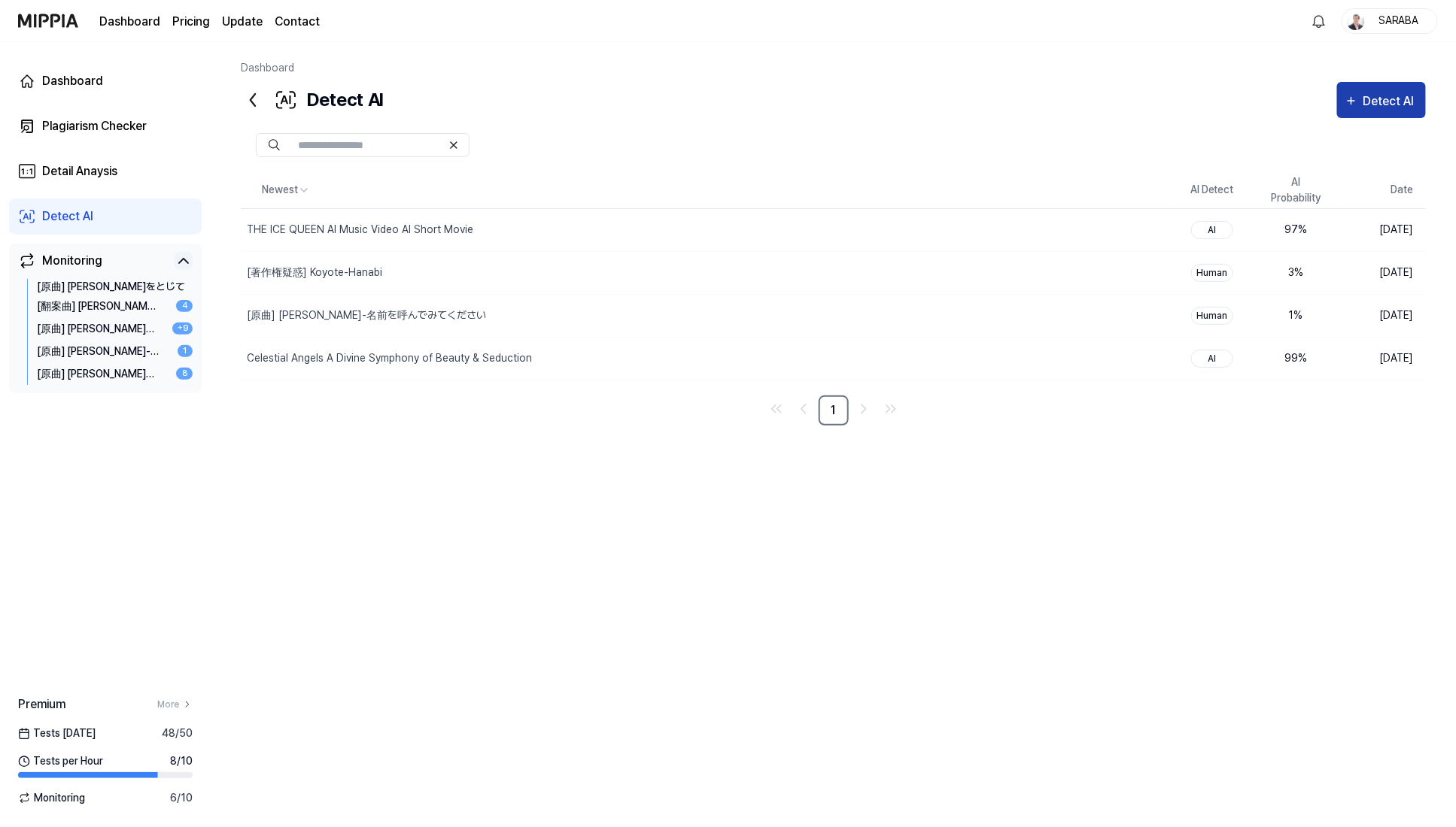
click at [852, 103] on div "Detect AI" at bounding box center [1391, 101] width 56 height 20
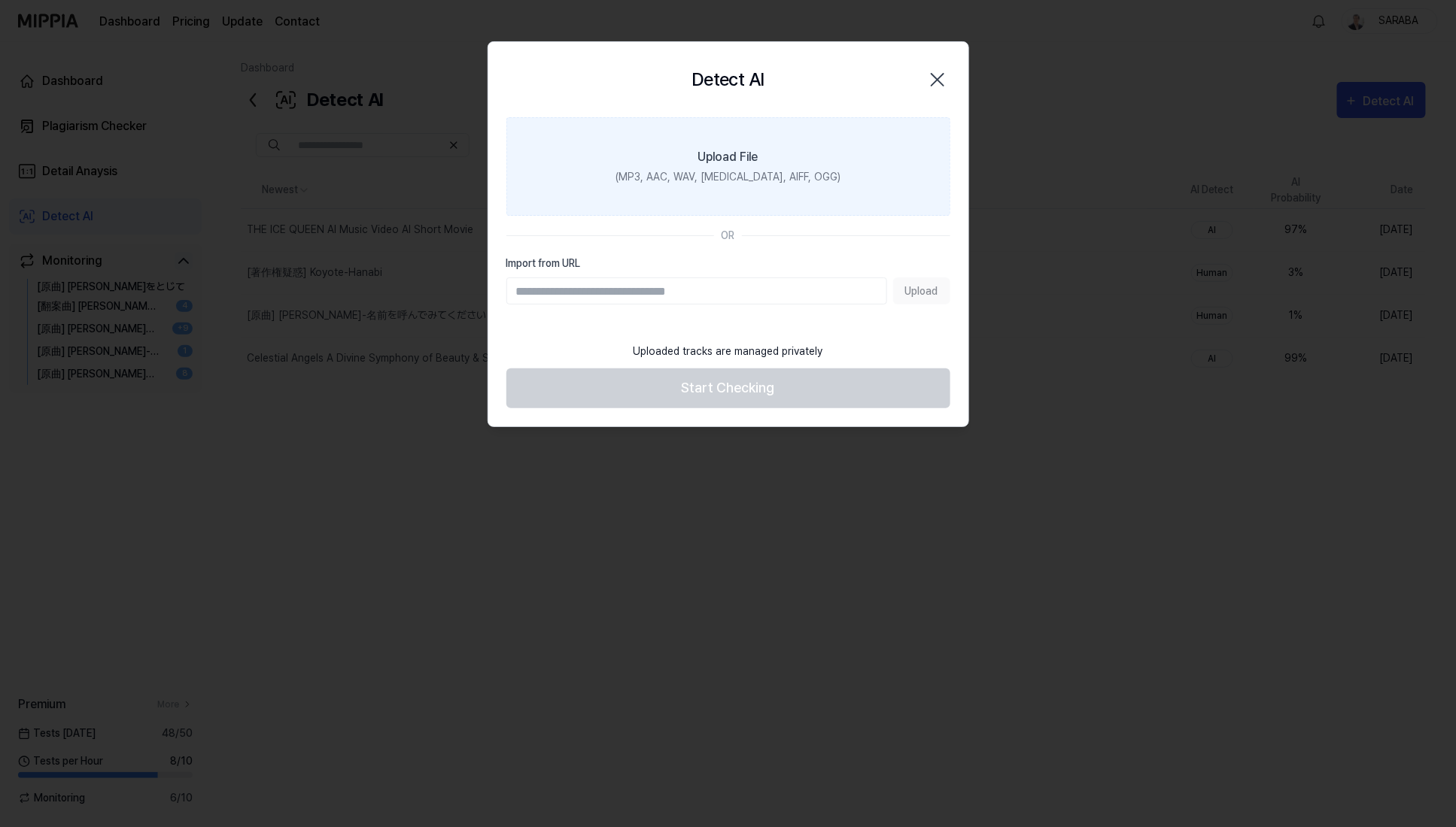
click at [703, 150] on div "Upload File" at bounding box center [728, 157] width 61 height 18
click at [0, 0] on input "Upload File (MP3, AAC, WAV, [MEDICAL_DATA], AIFF, OGG)" at bounding box center [0, 0] width 0 height 0
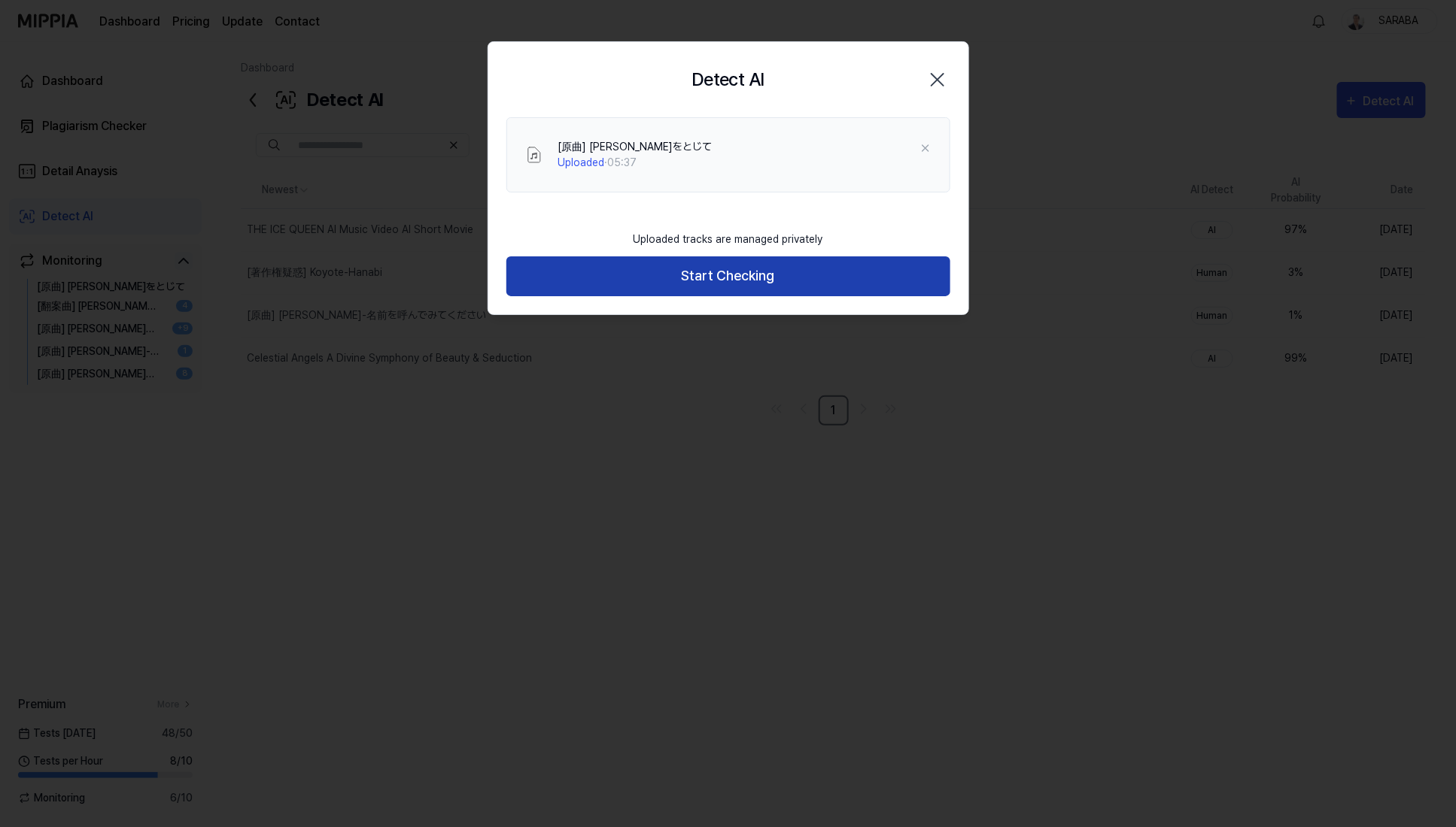
click at [680, 278] on button "Start Checking" at bounding box center [728, 276] width 444 height 40
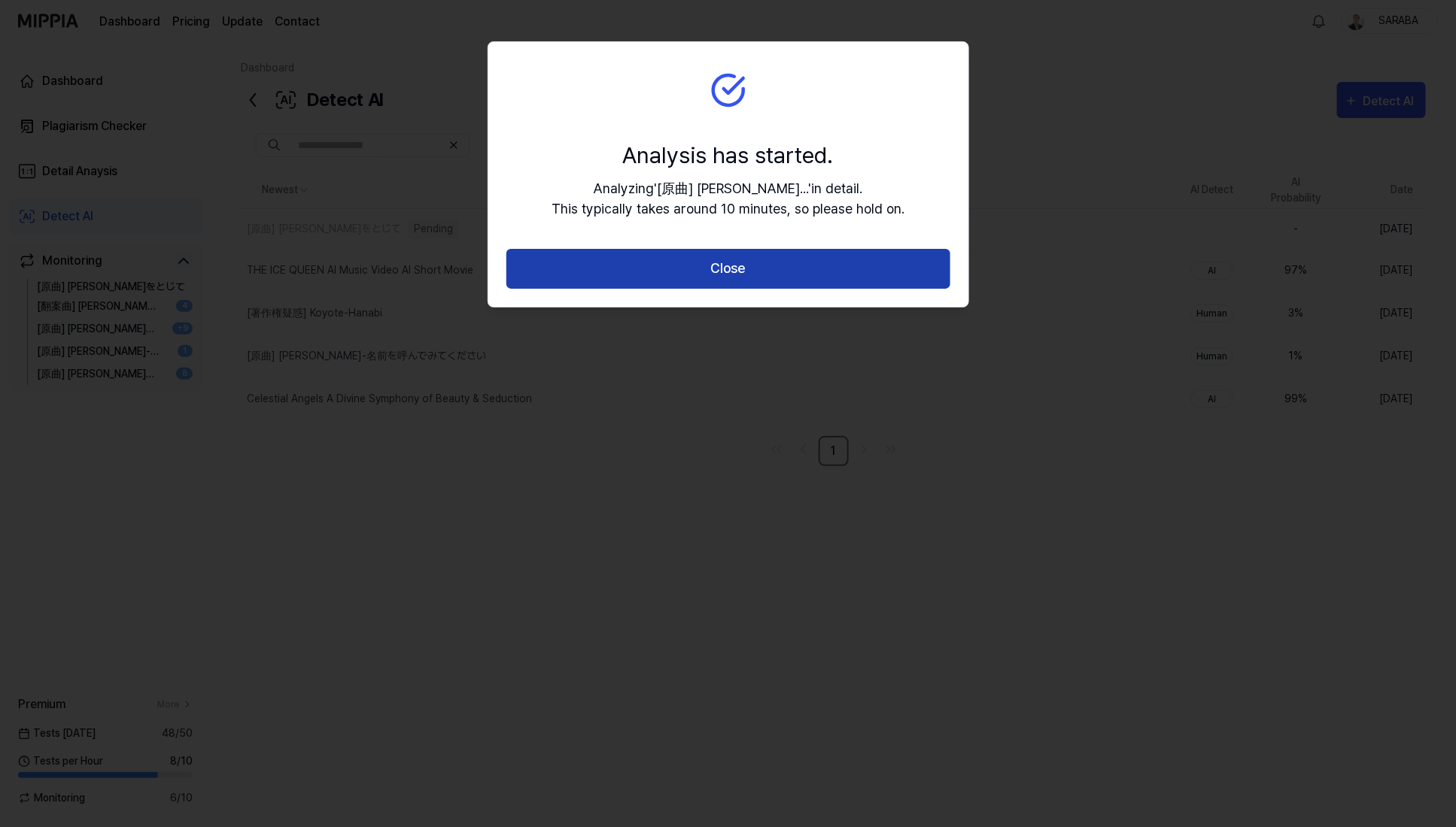
click at [712, 262] on button "Close" at bounding box center [728, 268] width 444 height 40
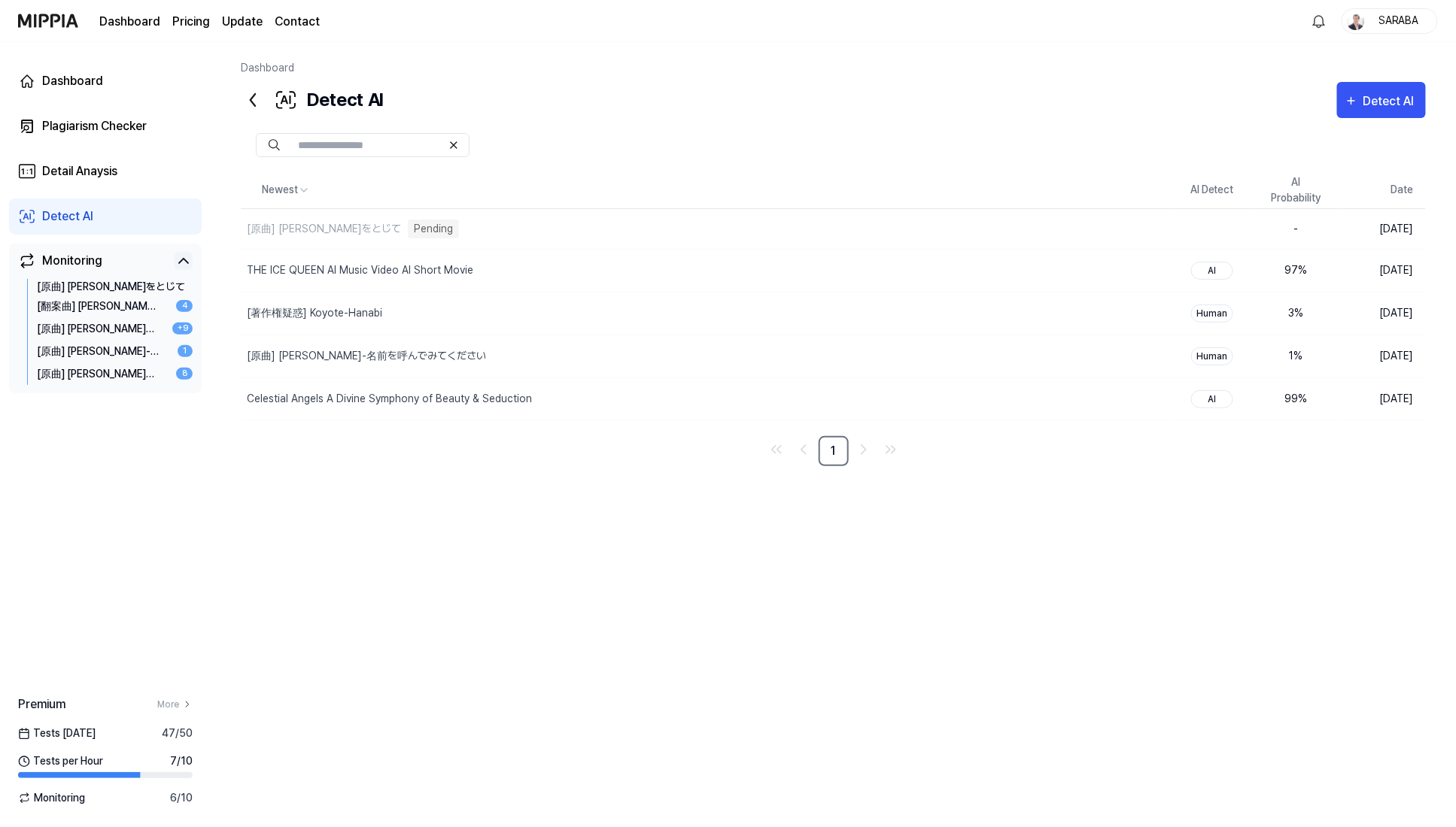
click at [186, 265] on icon at bounding box center [184, 261] width 18 height 18
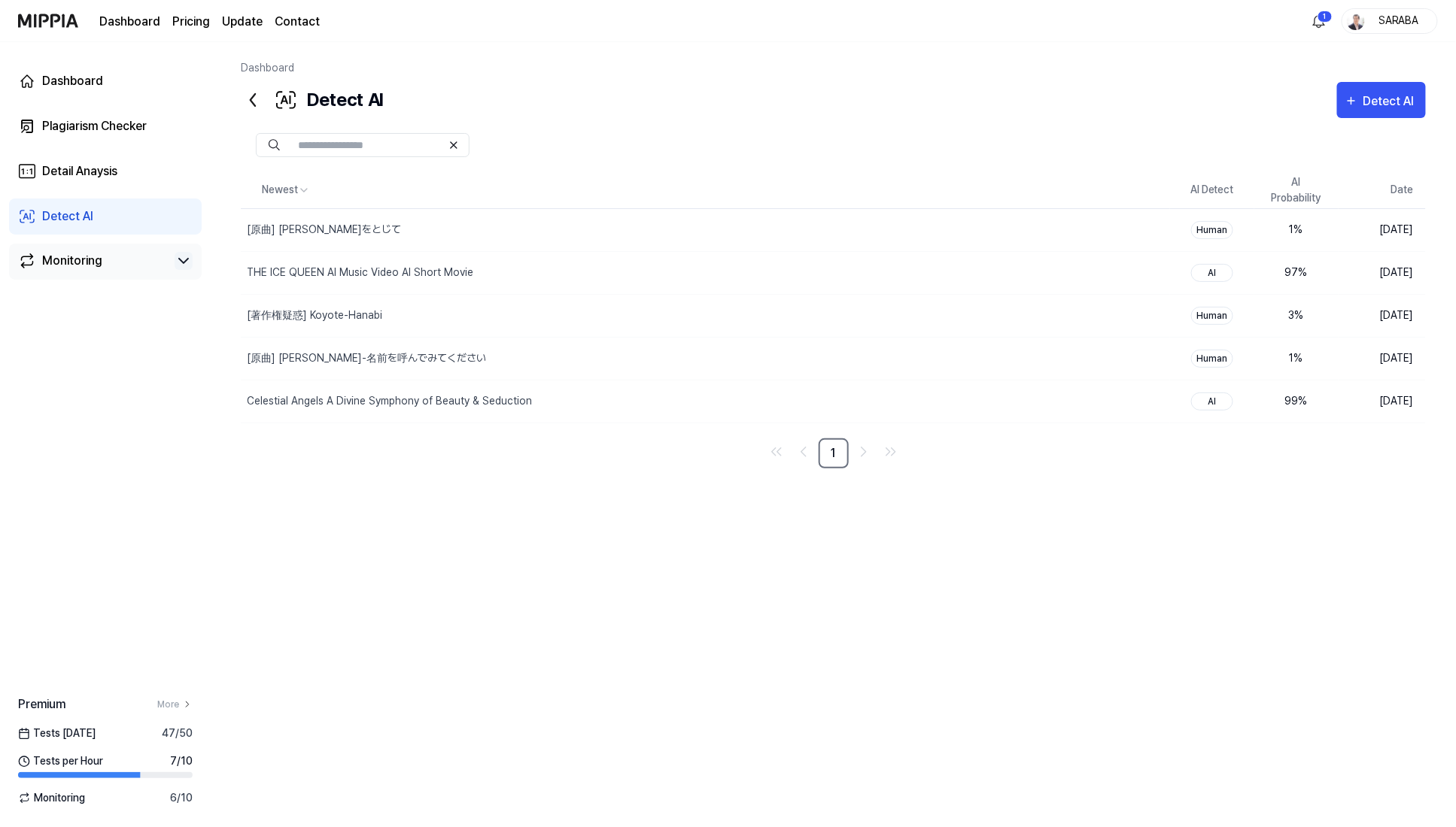
click at [852, 473] on div "Newest AI Detect AI Probability Date [原曲] [PERSON_NAME]をとじて Delete Human 1 % [D…" at bounding box center [833, 472] width 1185 height 709
click at [72, 82] on div "Dashboard" at bounding box center [73, 82] width 61 height 18
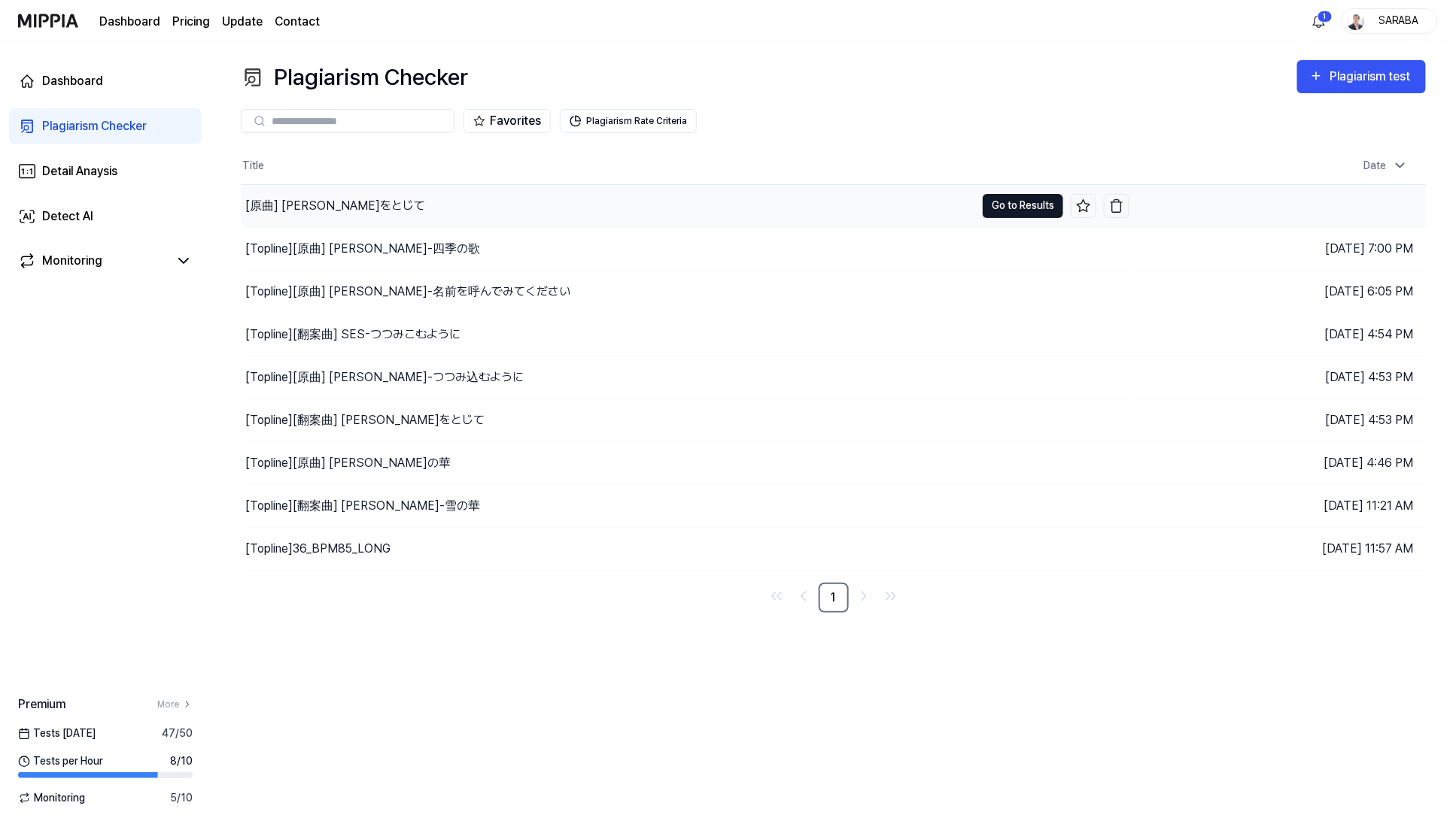
click at [1001, 207] on button "Go to Results" at bounding box center [1023, 206] width 80 height 24
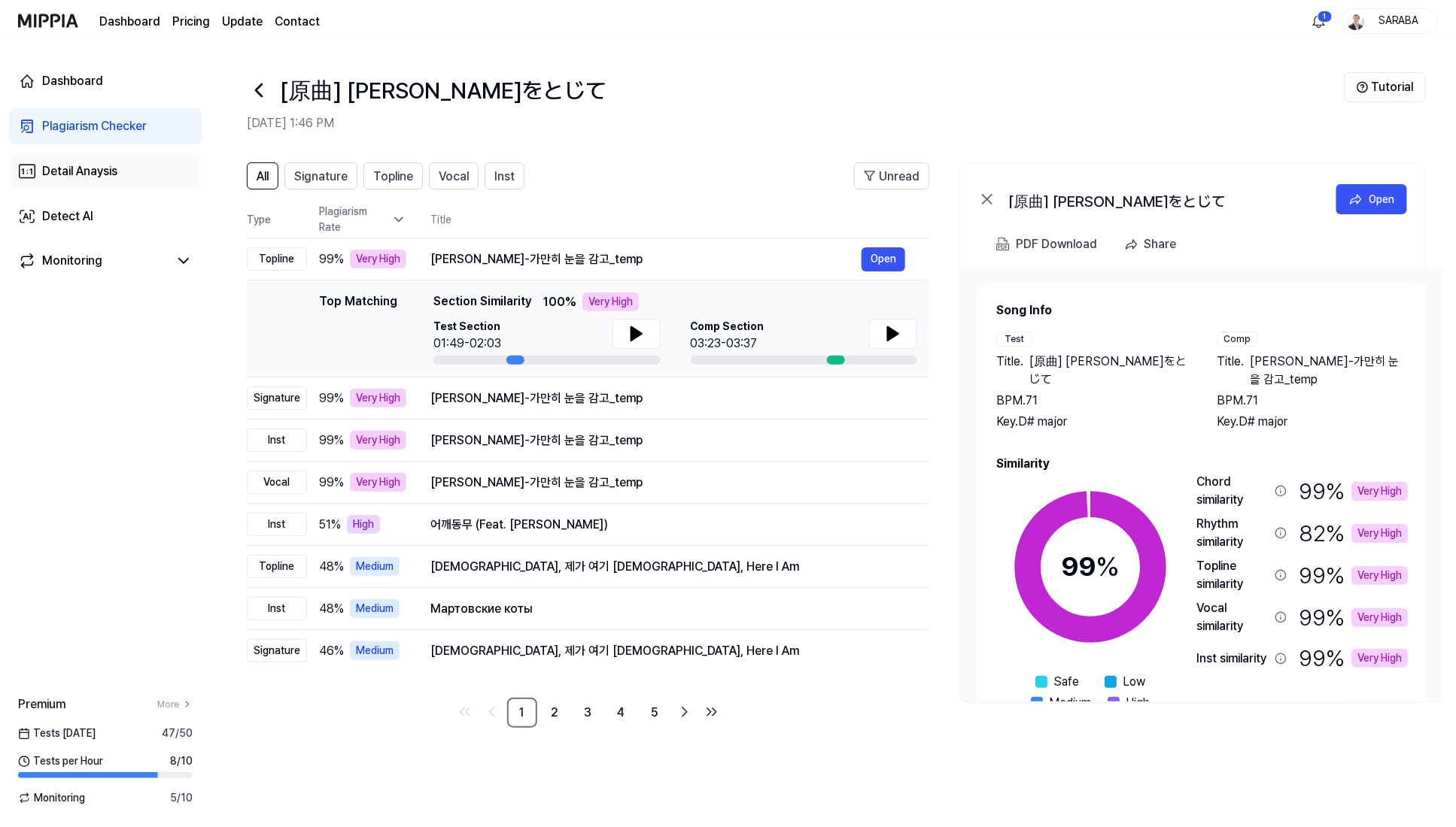
click at [103, 169] on div "Detail Anaysis" at bounding box center [79, 172] width 75 height 18
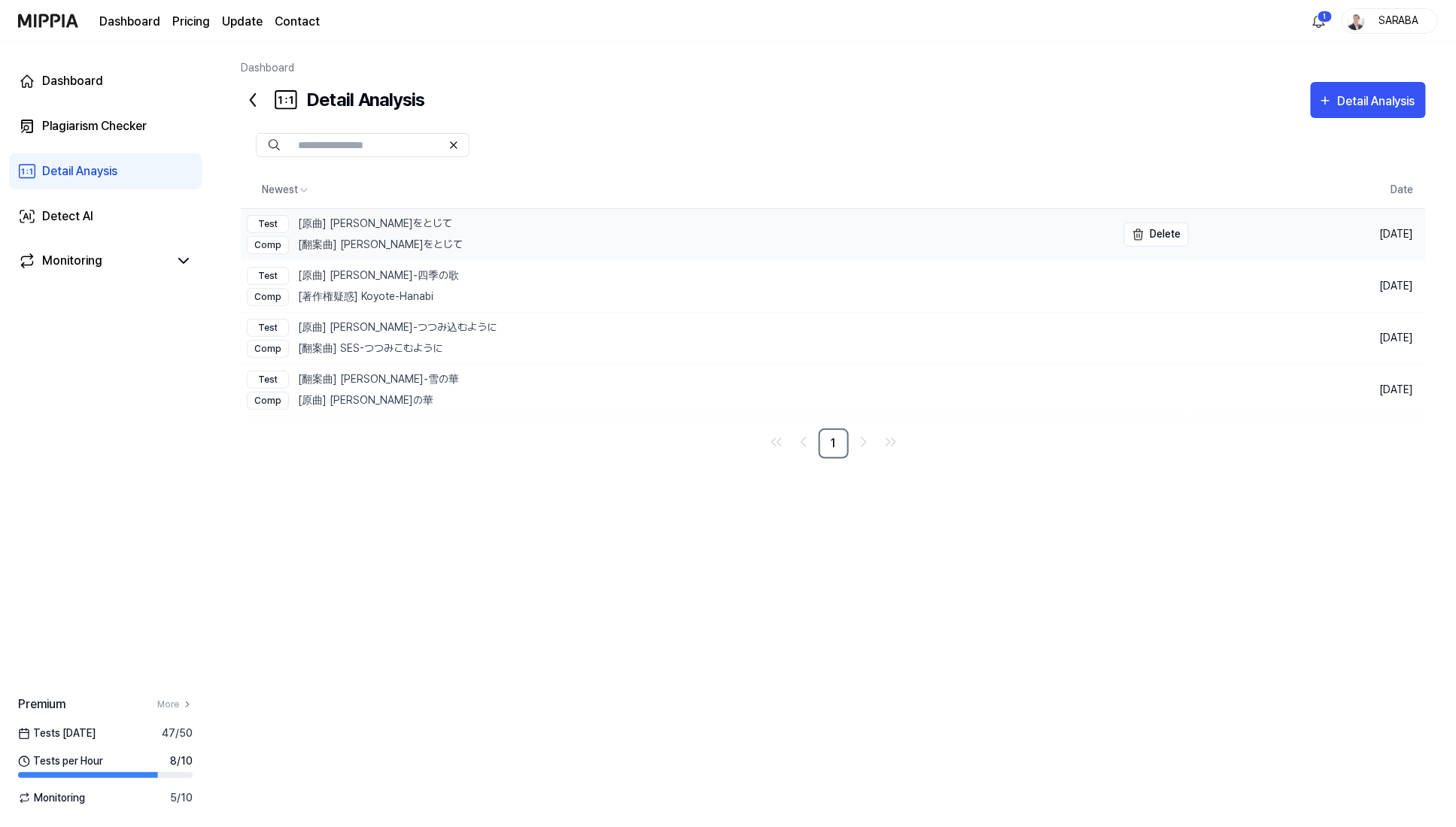
click at [358, 236] on div "Comp [翻案曲] JungZaeUk-瞳をとじて" at bounding box center [355, 245] width 216 height 18
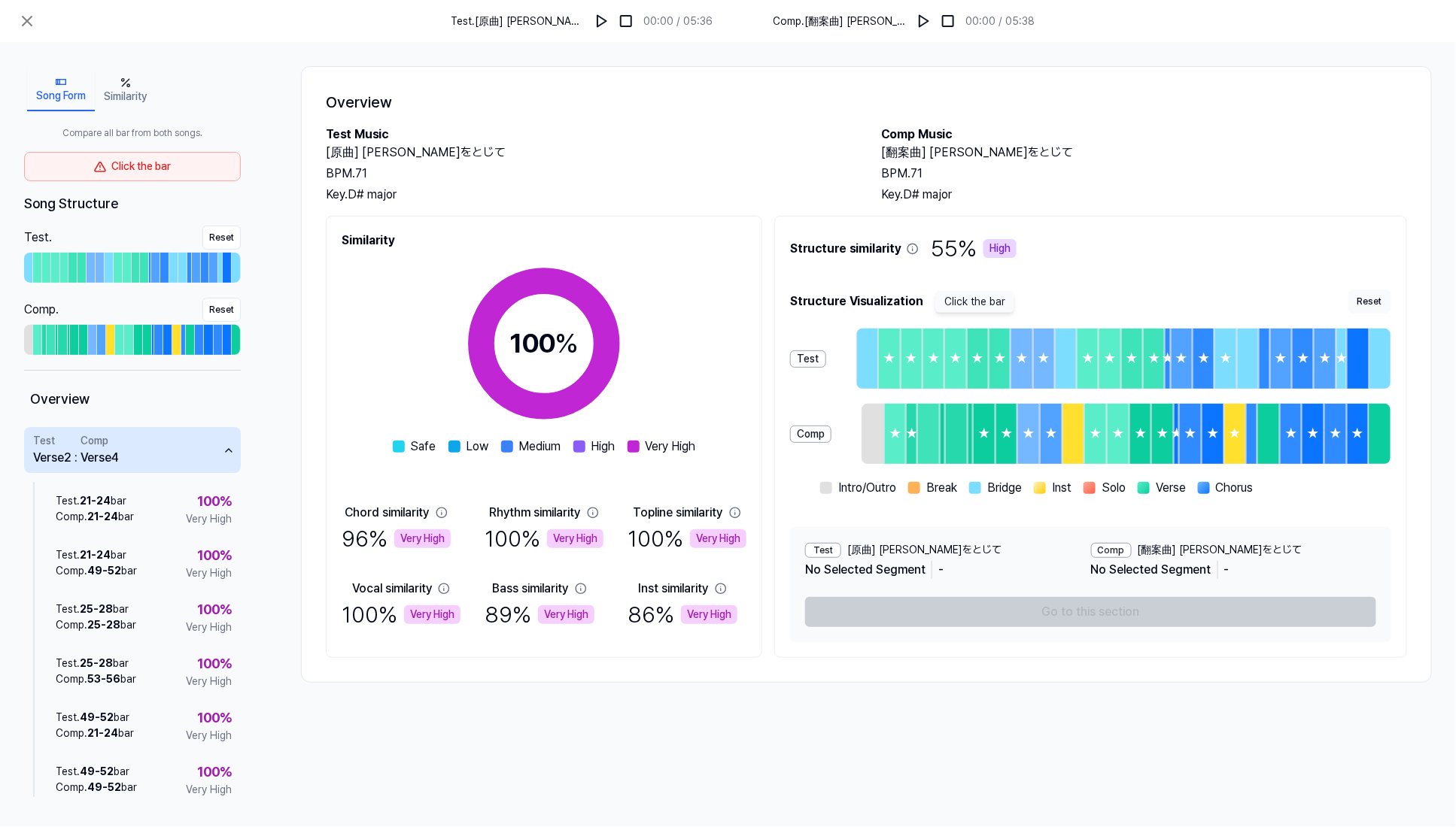
click at [841, 570] on div "No Selected Segment -" at bounding box center [914, 570] width 217 height 24
click at [836, 550] on div "Test" at bounding box center [824, 550] width 36 height 15
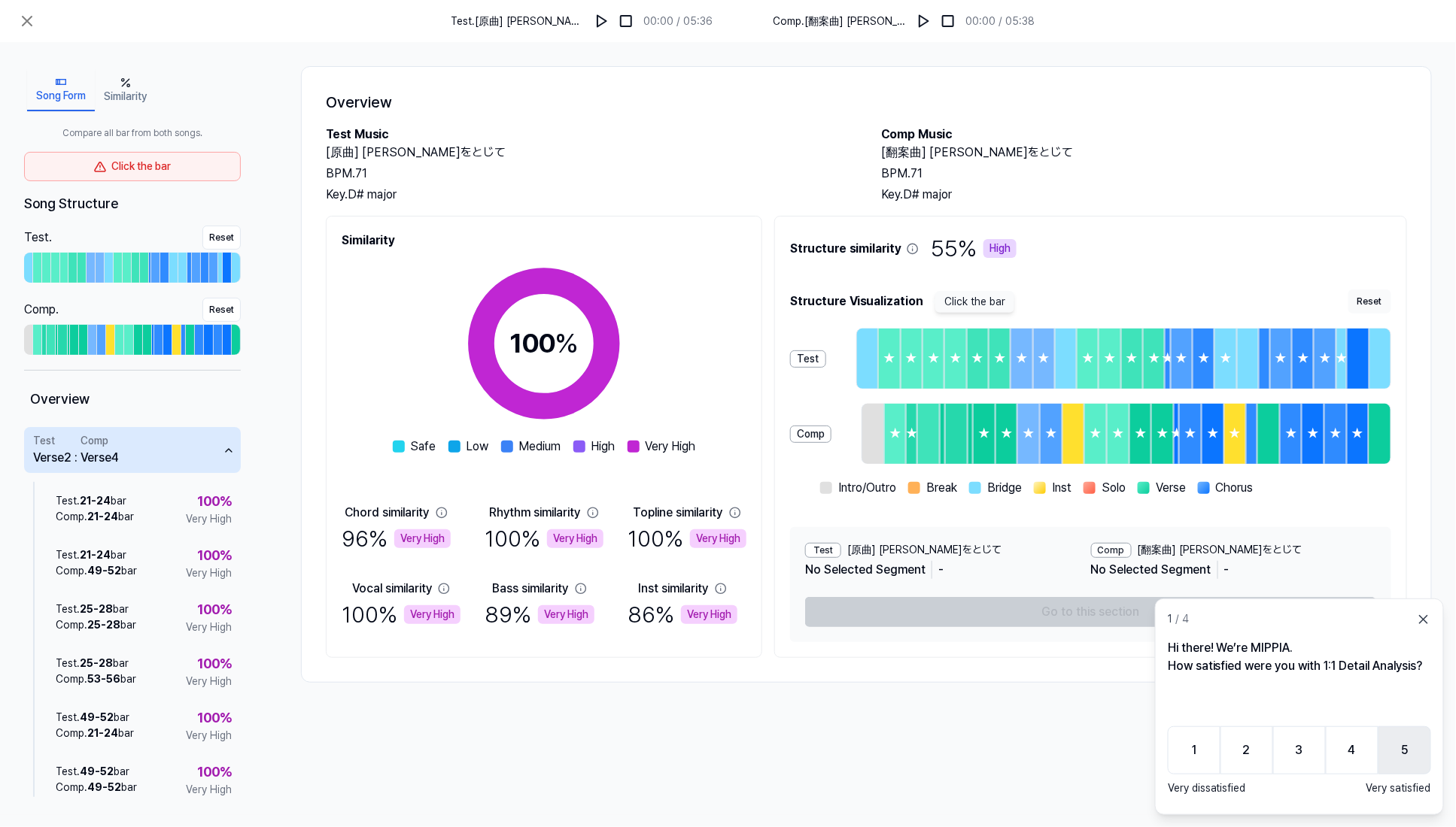
click at [1397, 749] on button "5" at bounding box center [1405, 751] width 53 height 48
click at [1420, 623] on icon at bounding box center [1423, 620] width 8 height 8
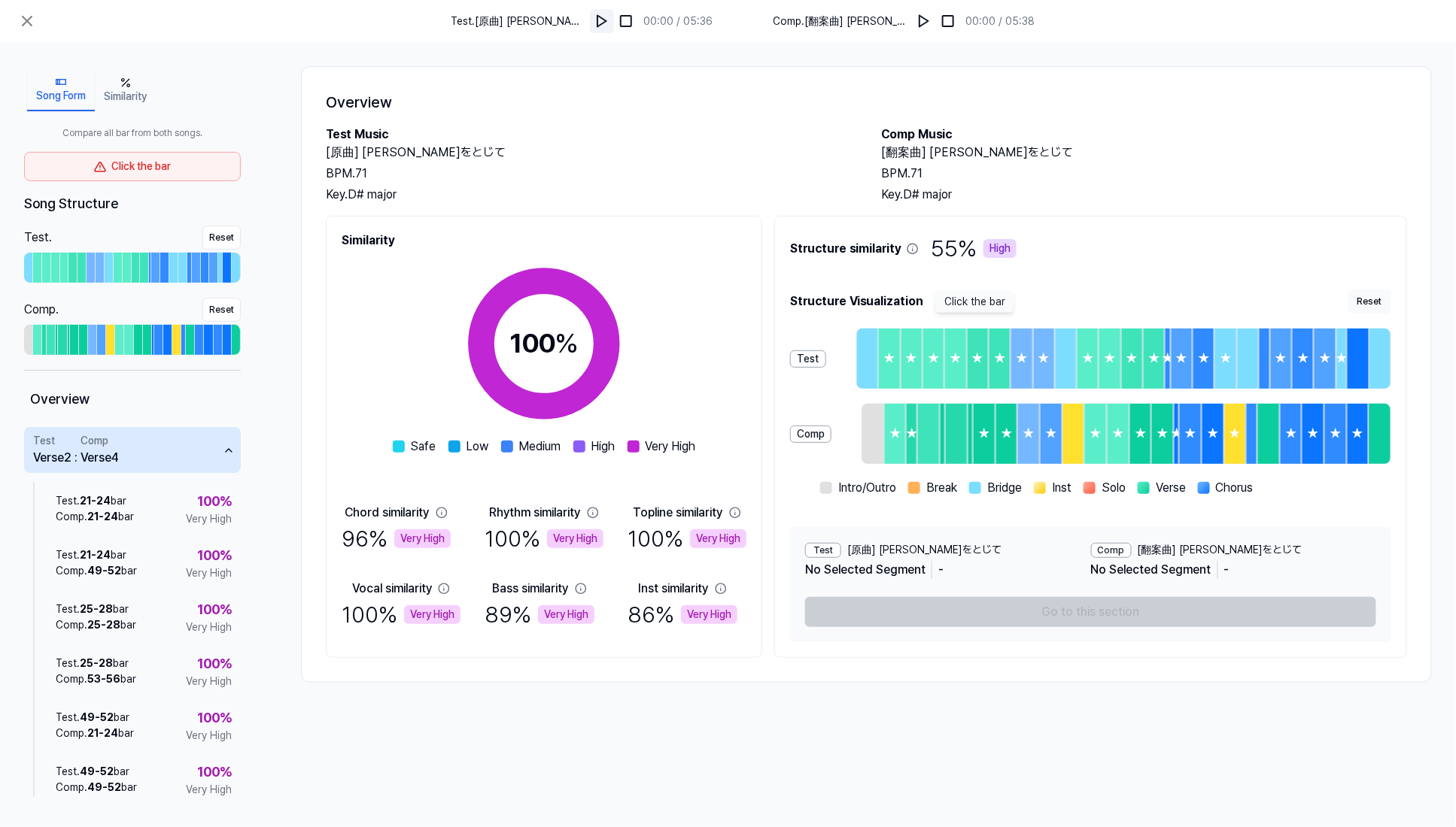
click at [606, 17] on img at bounding box center [602, 21] width 15 height 15
click at [607, 18] on img at bounding box center [603, 21] width 15 height 15
